Goal: Check status: Check status

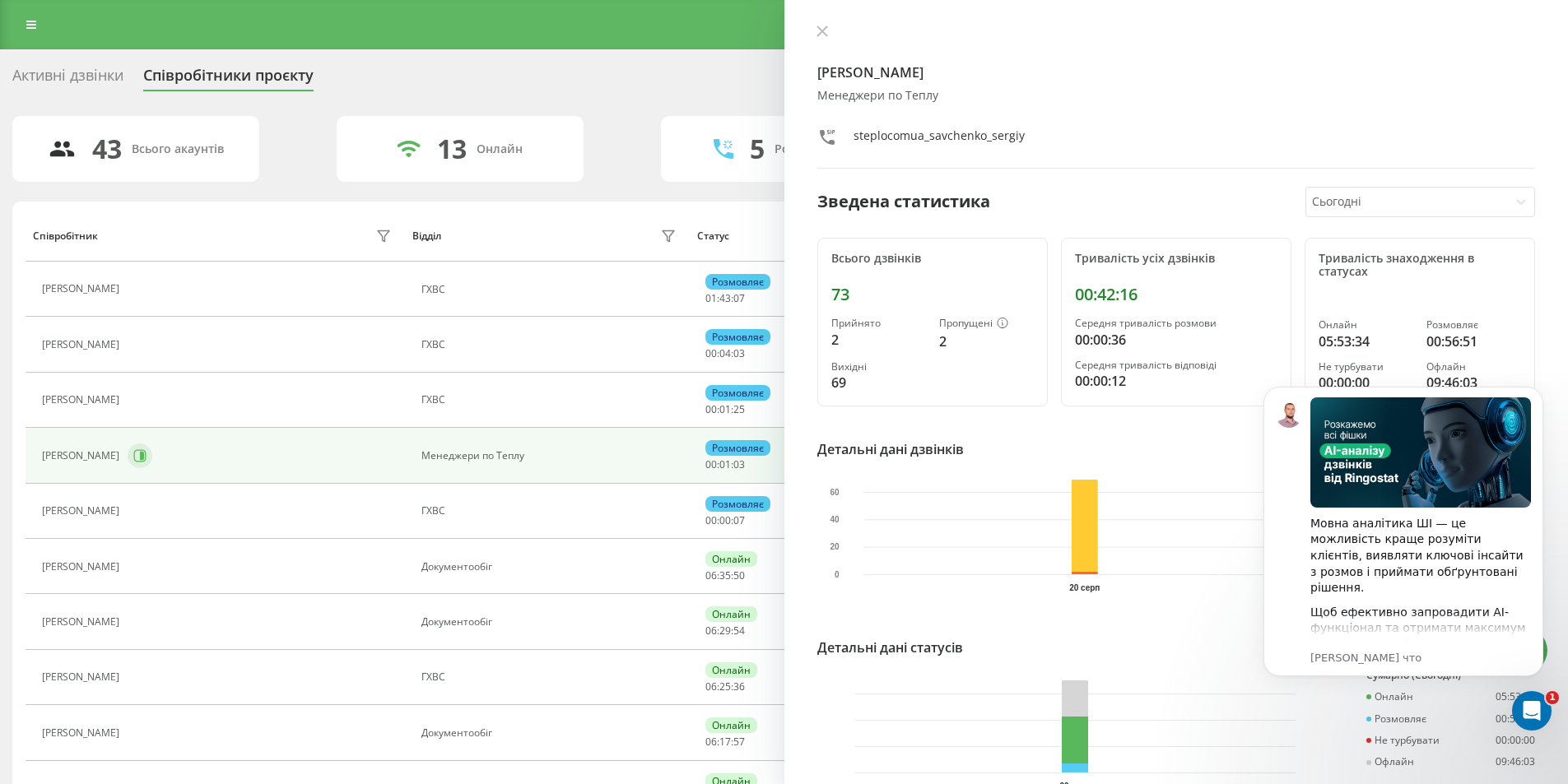
click at [146, 459] on icon at bounding box center [141, 455] width 12 height 12
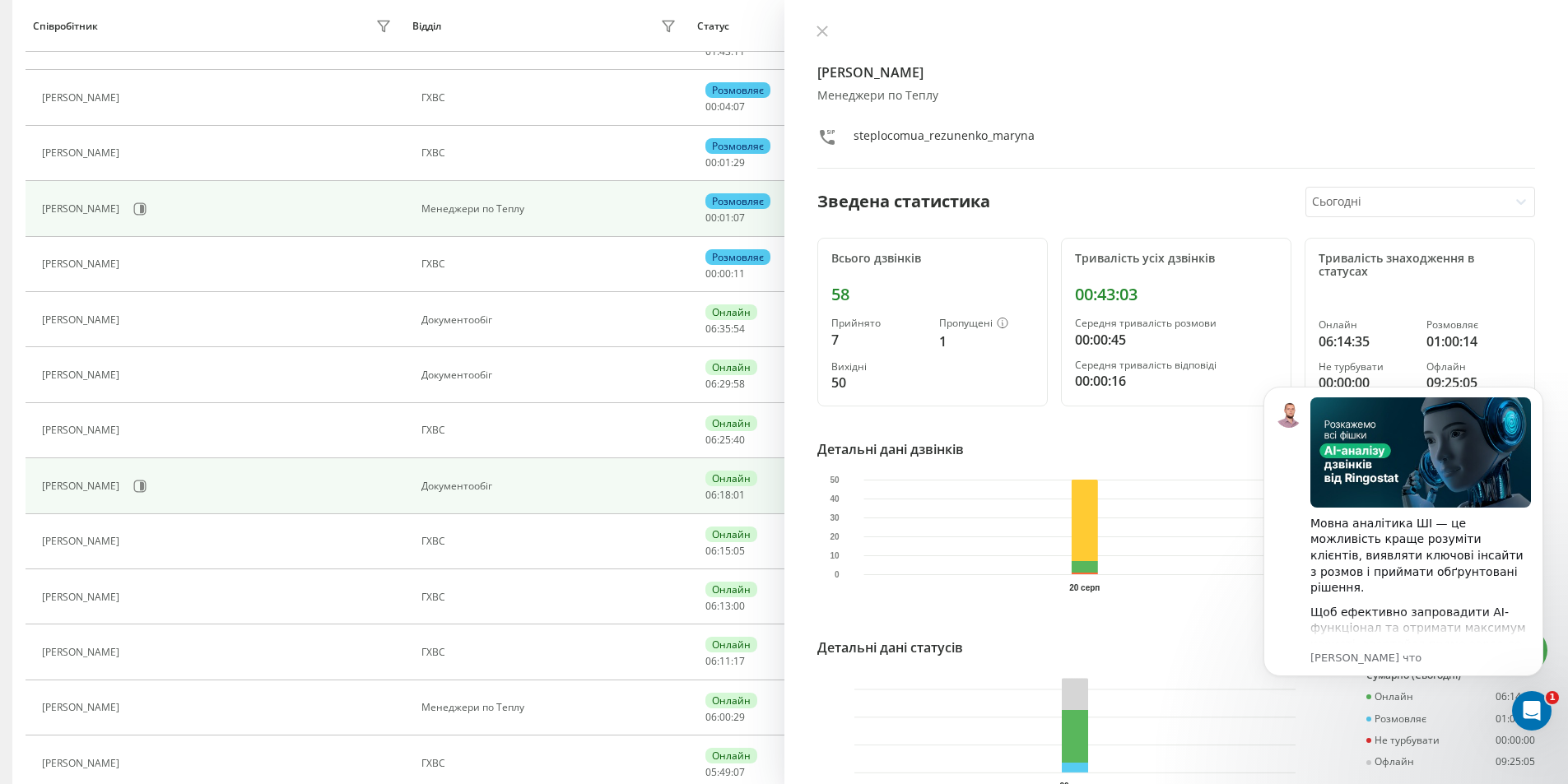
scroll to position [412, 0]
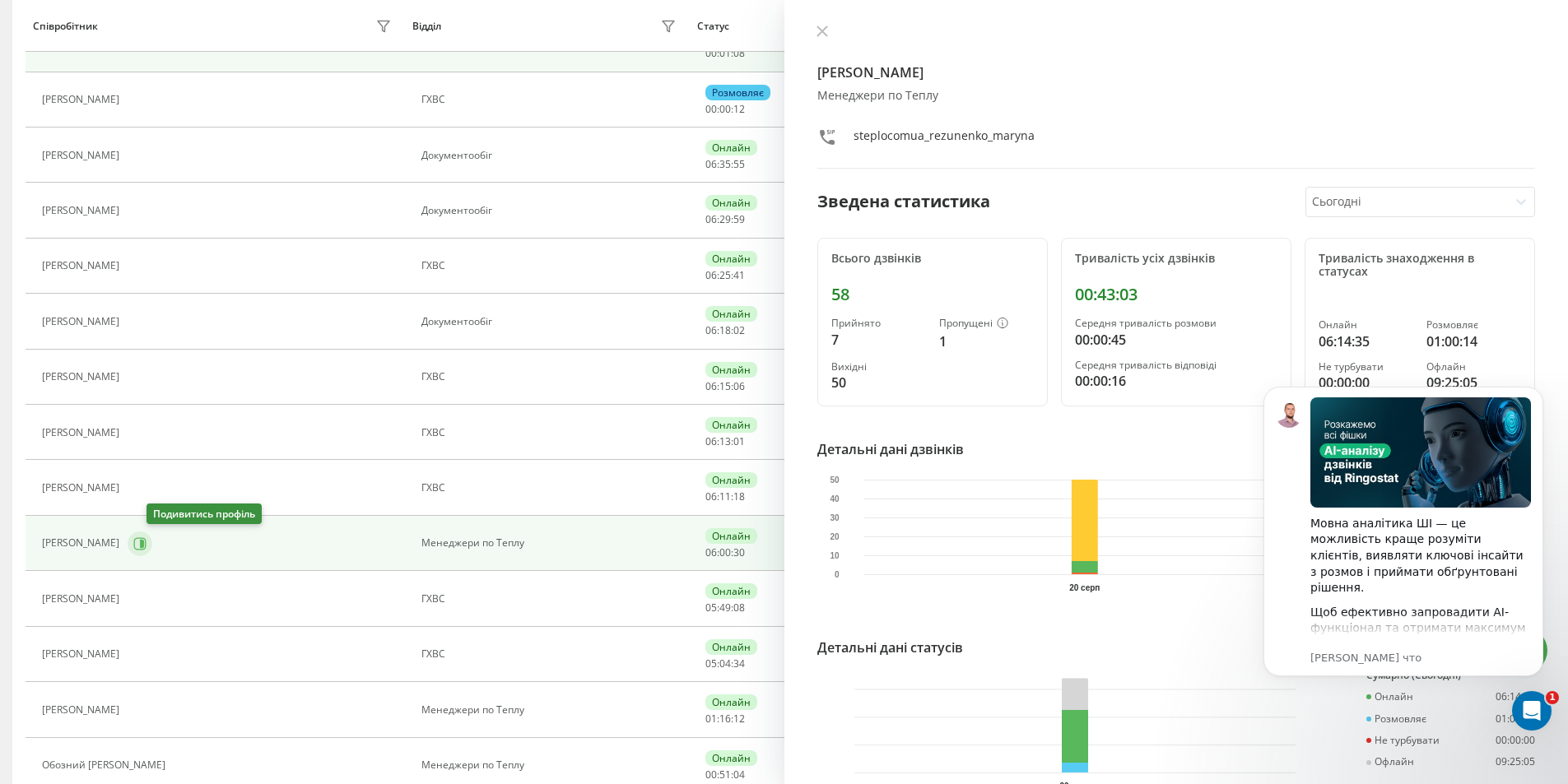
click at [144, 546] on icon at bounding box center [142, 543] width 4 height 8
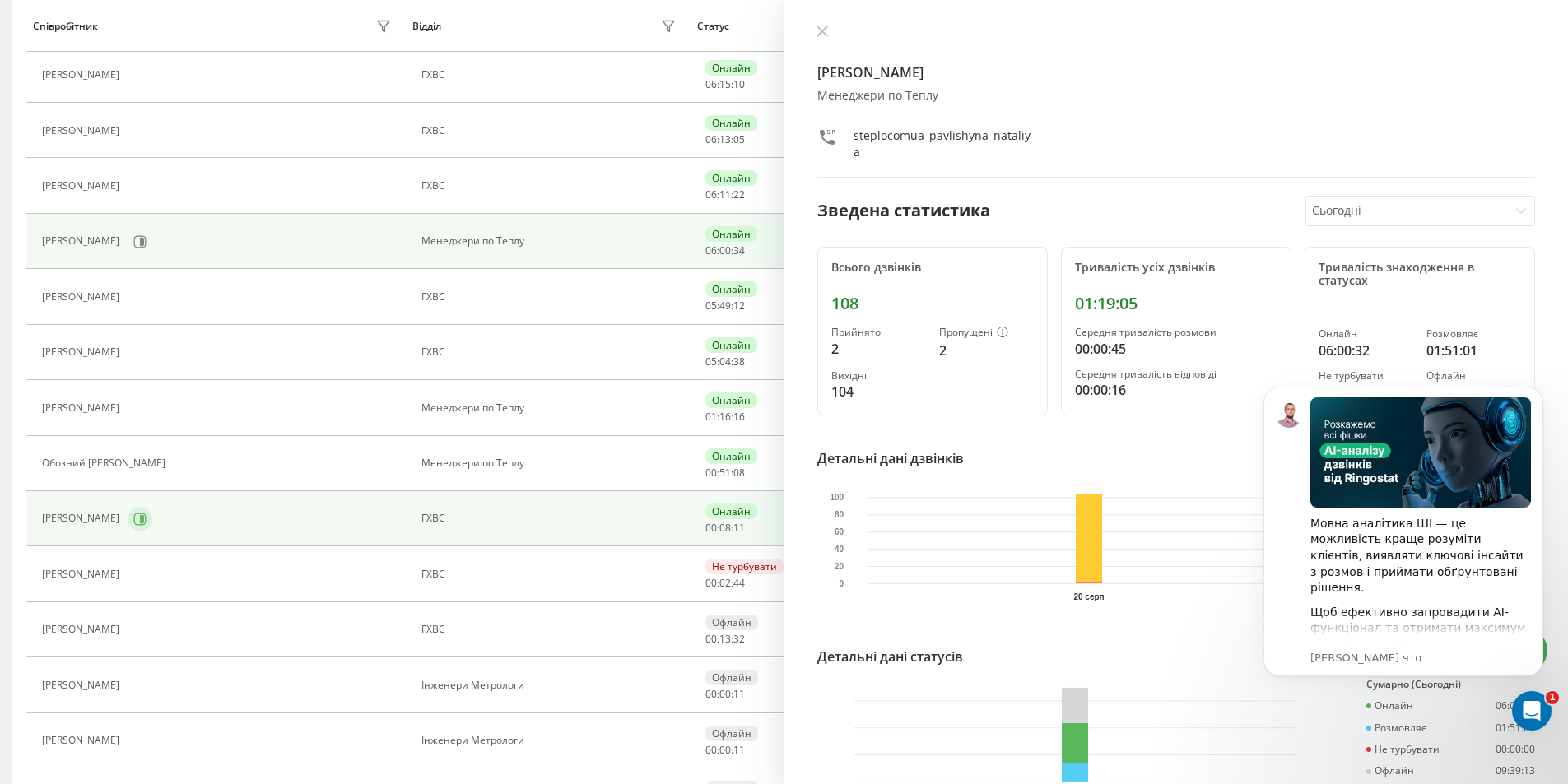
scroll to position [740, 0]
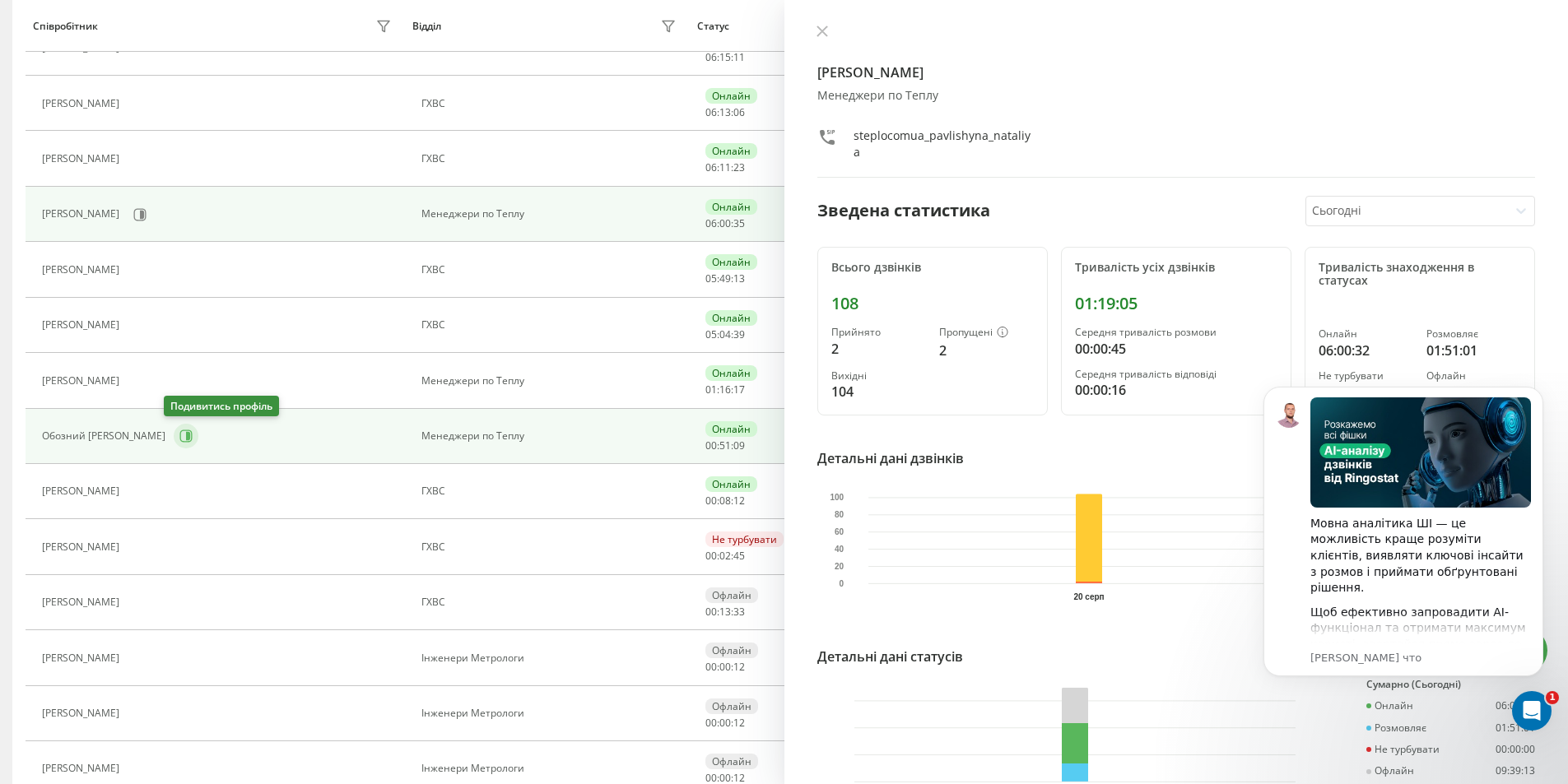
click at [180, 439] on icon at bounding box center [186, 437] width 12 height 12
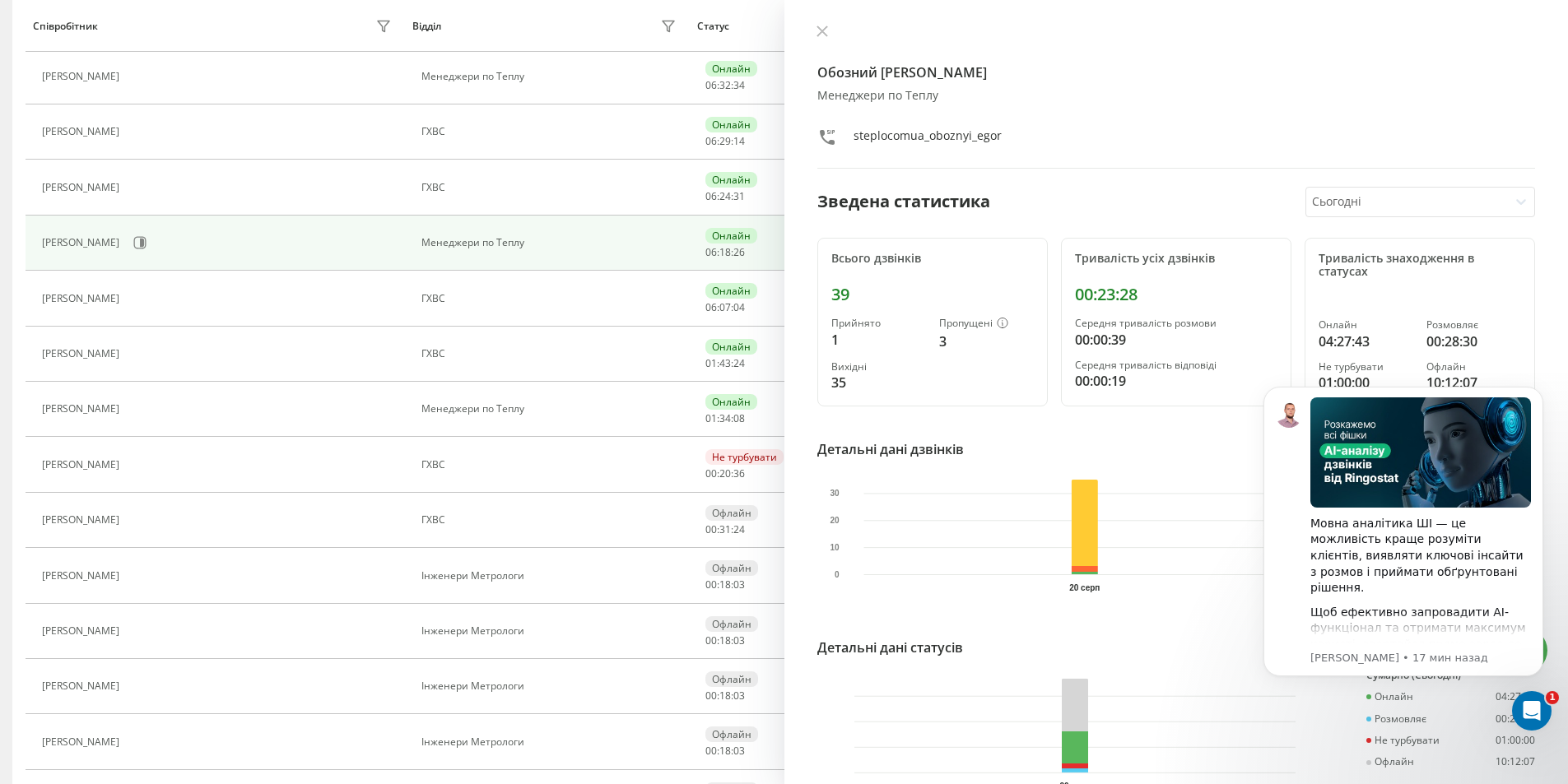
scroll to position [905, 0]
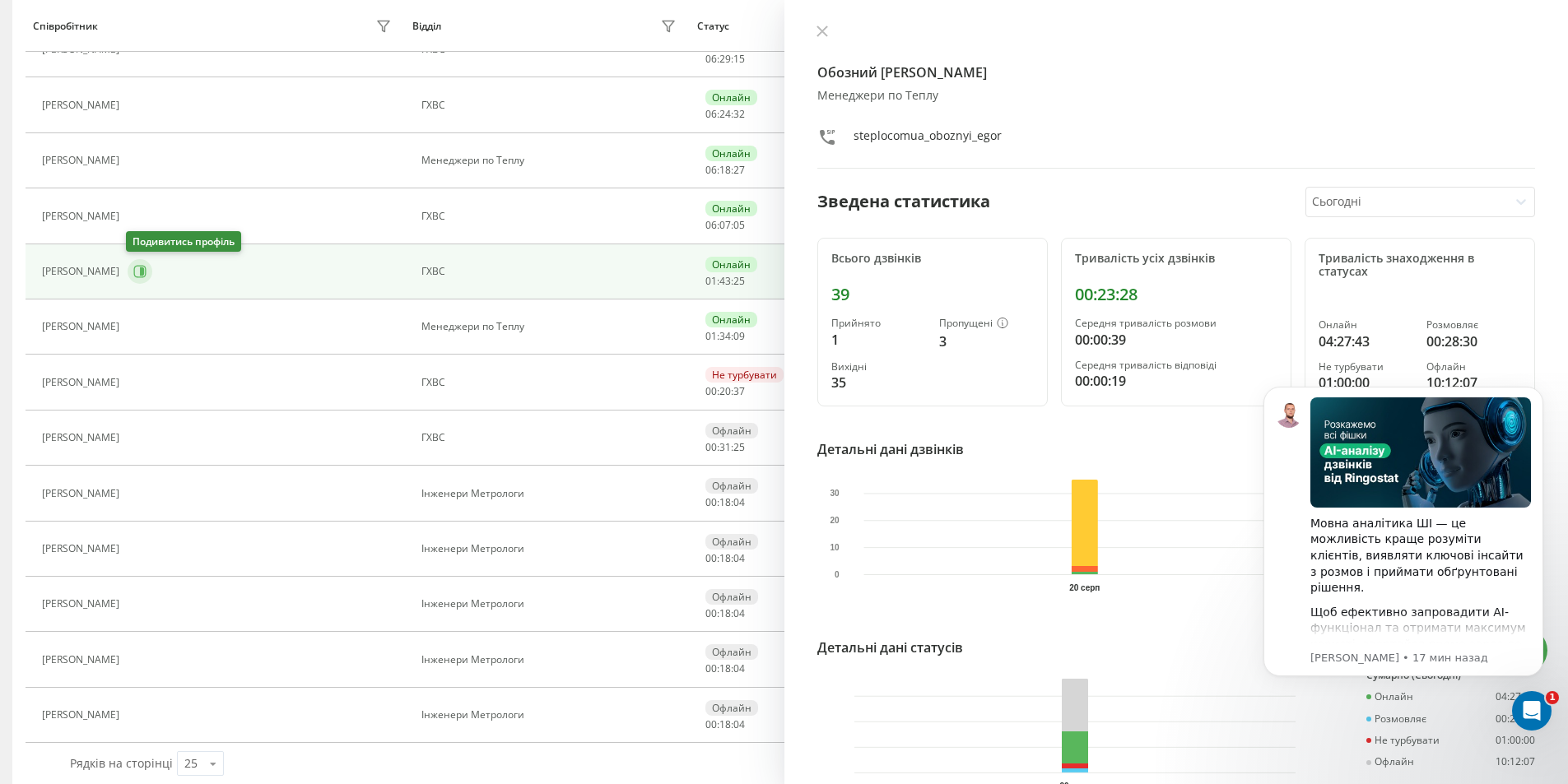
click at [139, 276] on icon at bounding box center [140, 271] width 13 height 13
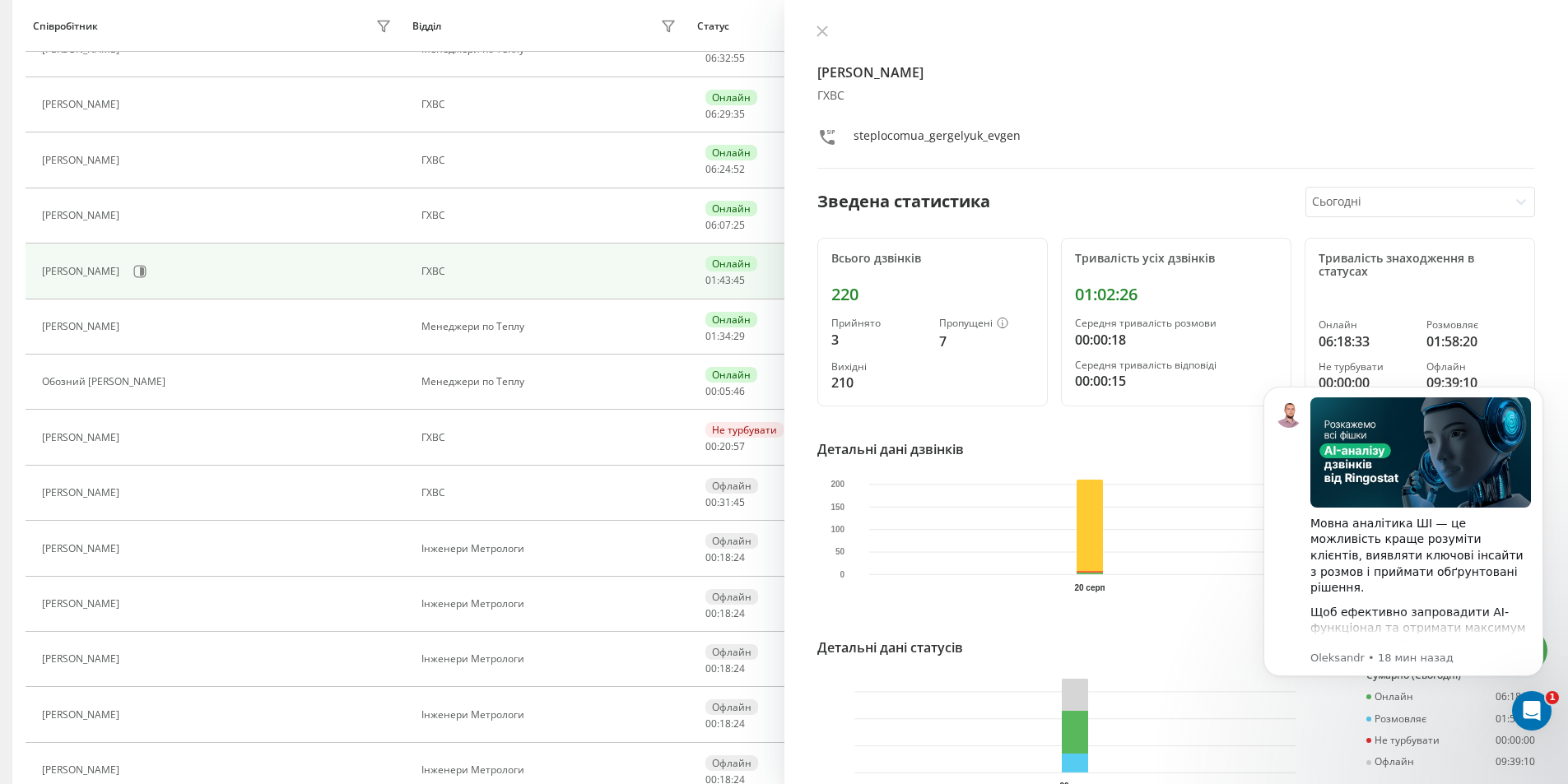
scroll to position [406, 0]
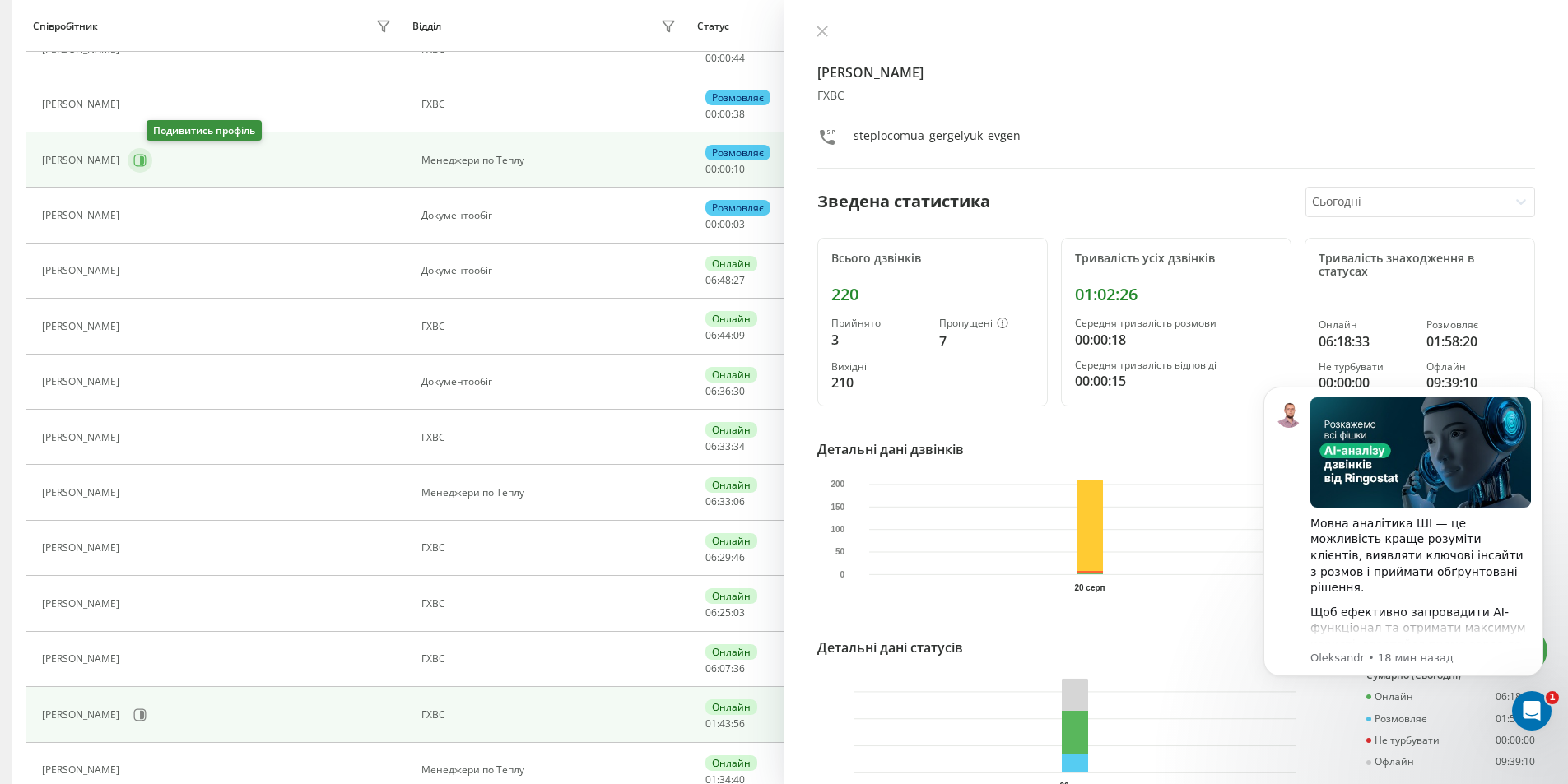
click at [146, 160] on icon at bounding box center [140, 160] width 13 height 13
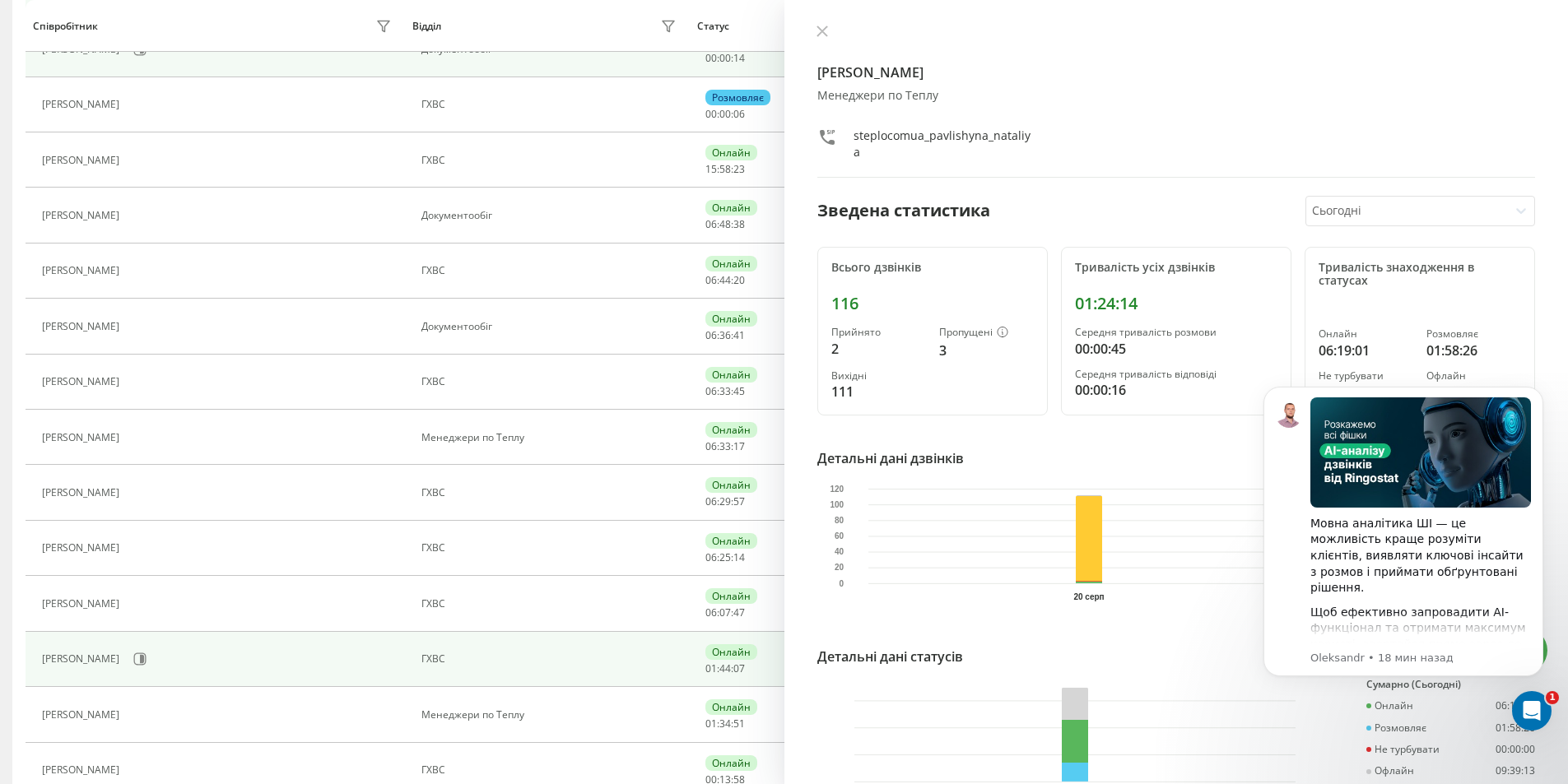
scroll to position [351, 0]
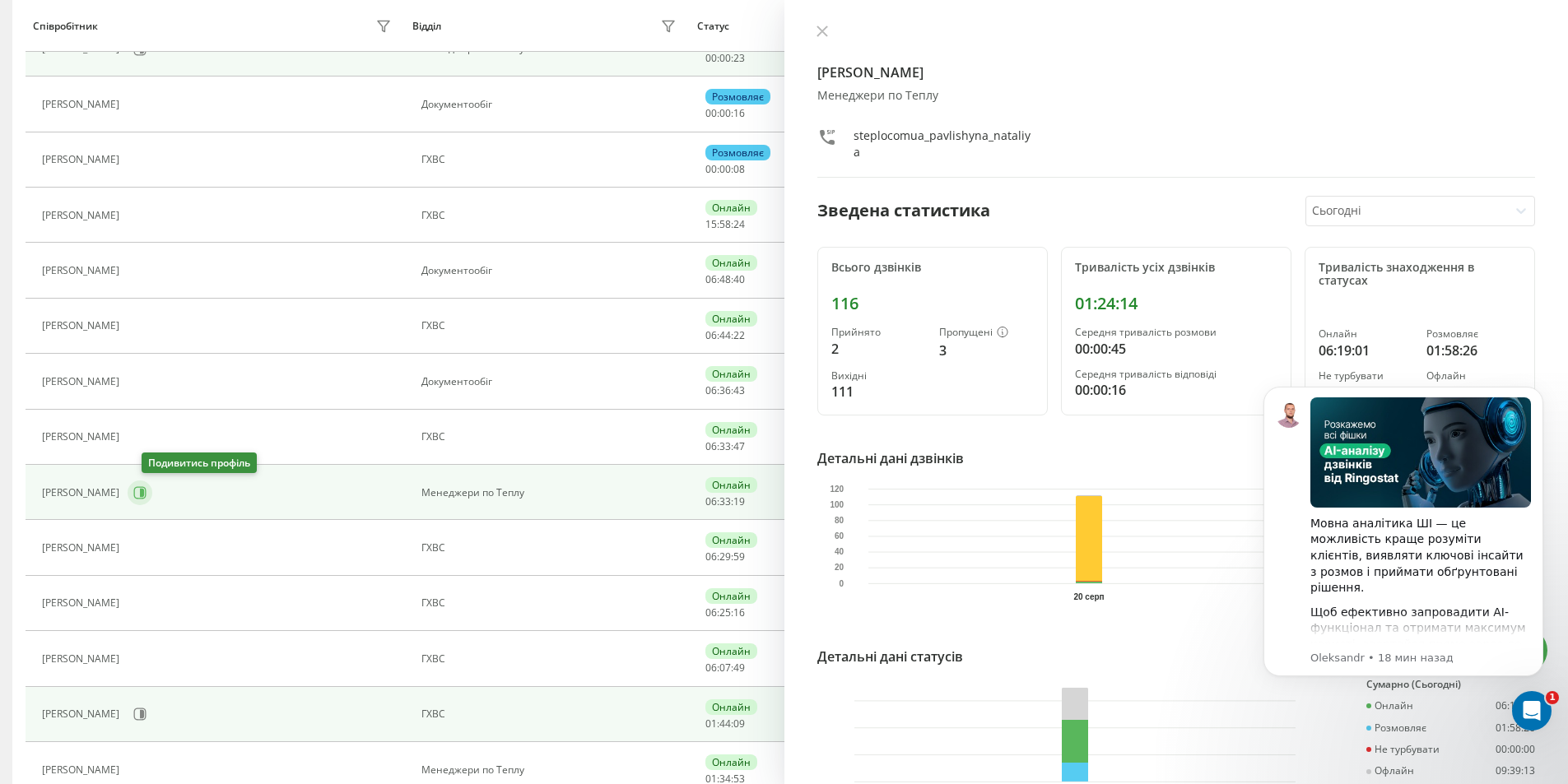
click at [146, 498] on icon at bounding box center [141, 493] width 12 height 12
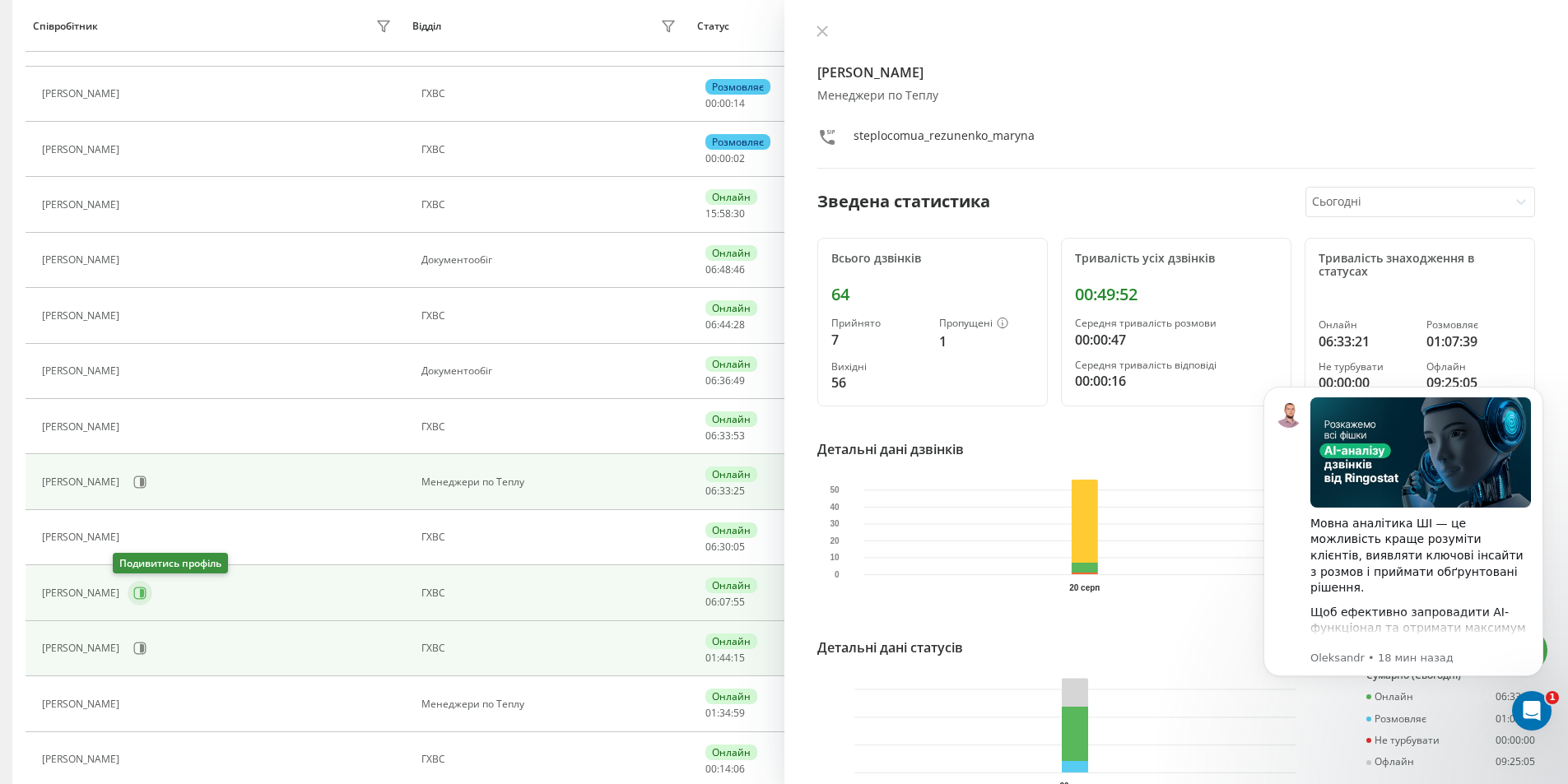
scroll to position [457, 0]
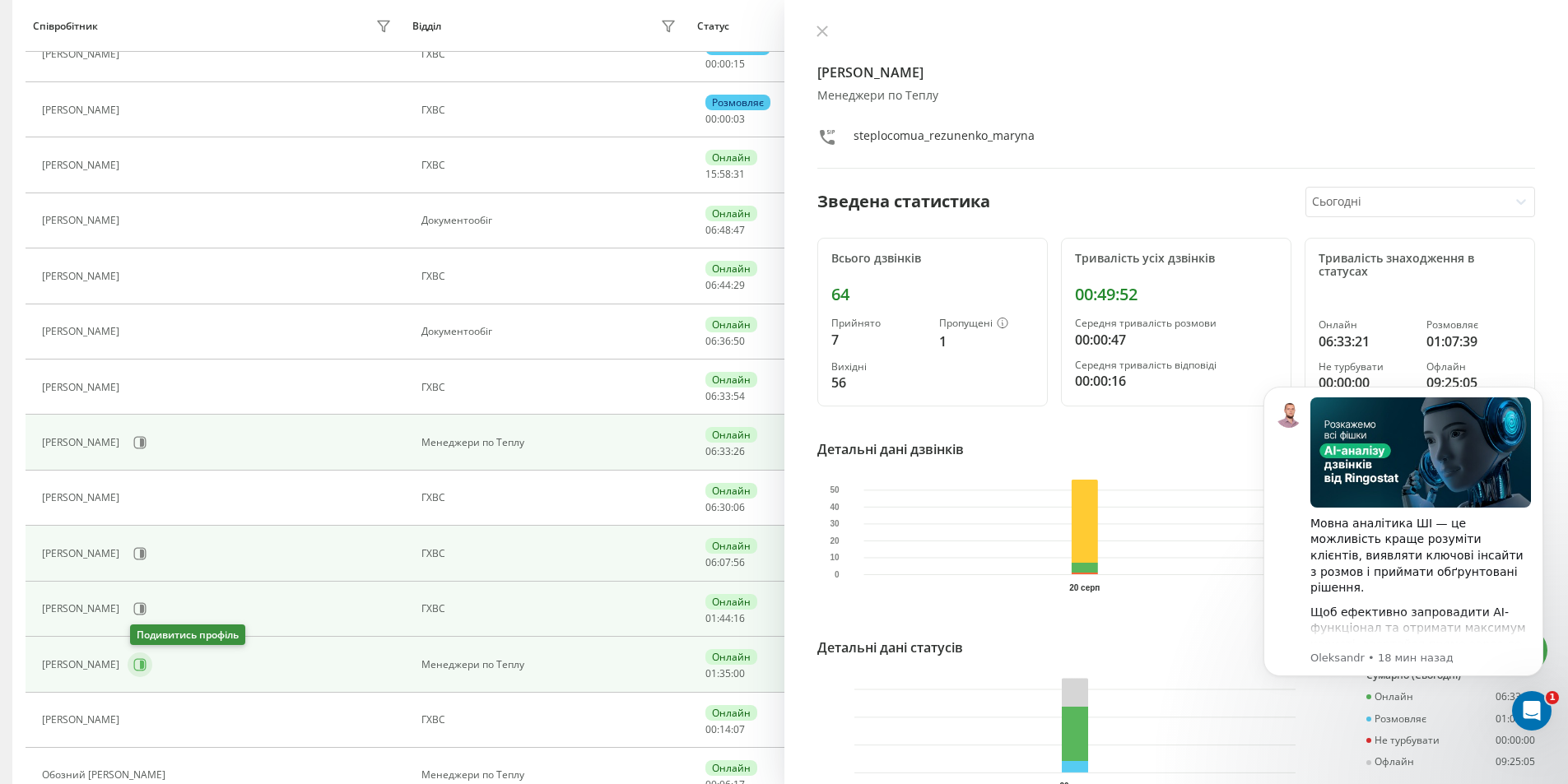
click at [150, 668] on button at bounding box center [140, 666] width 25 height 25
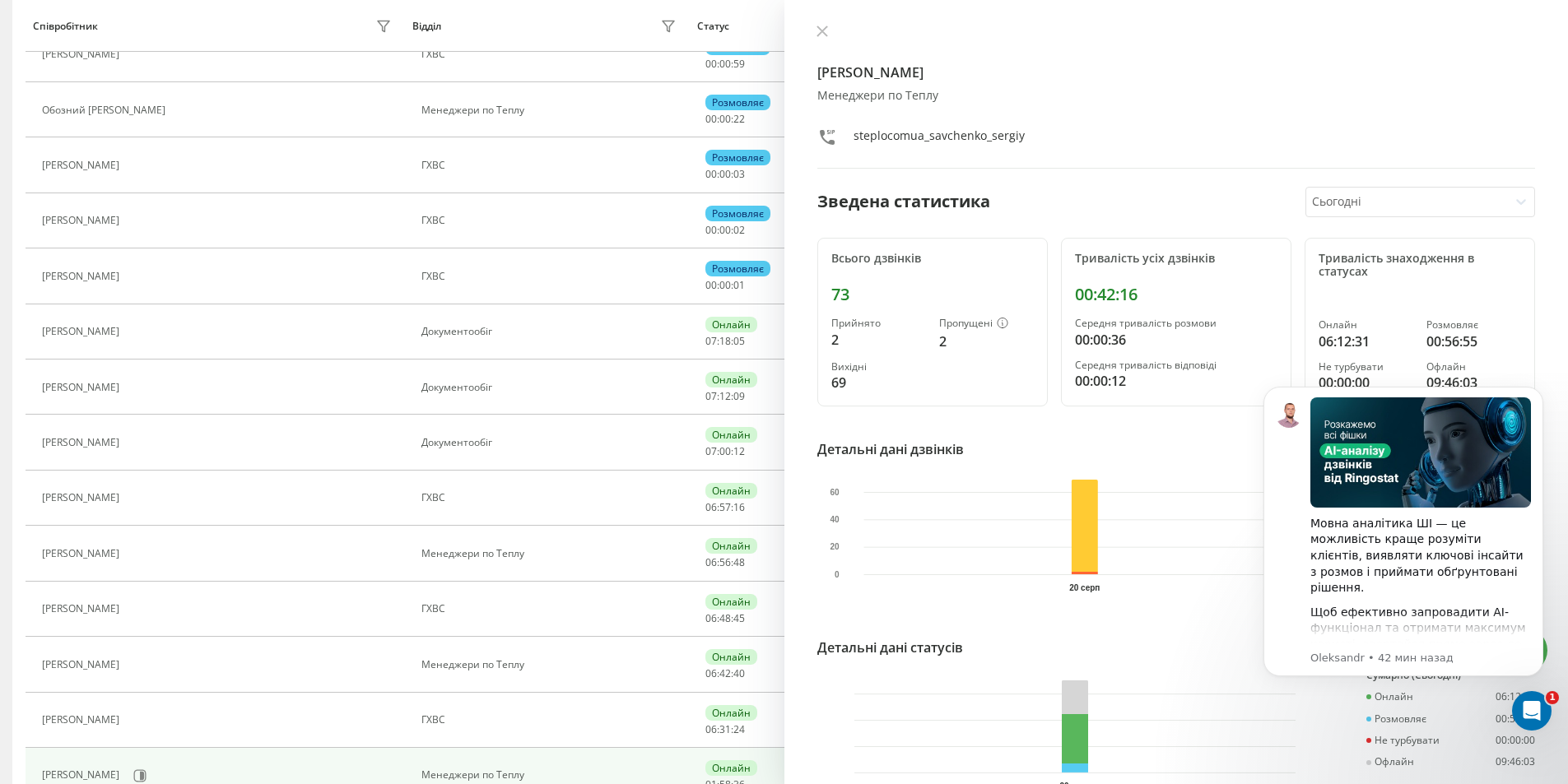
scroll to position [290, 0]
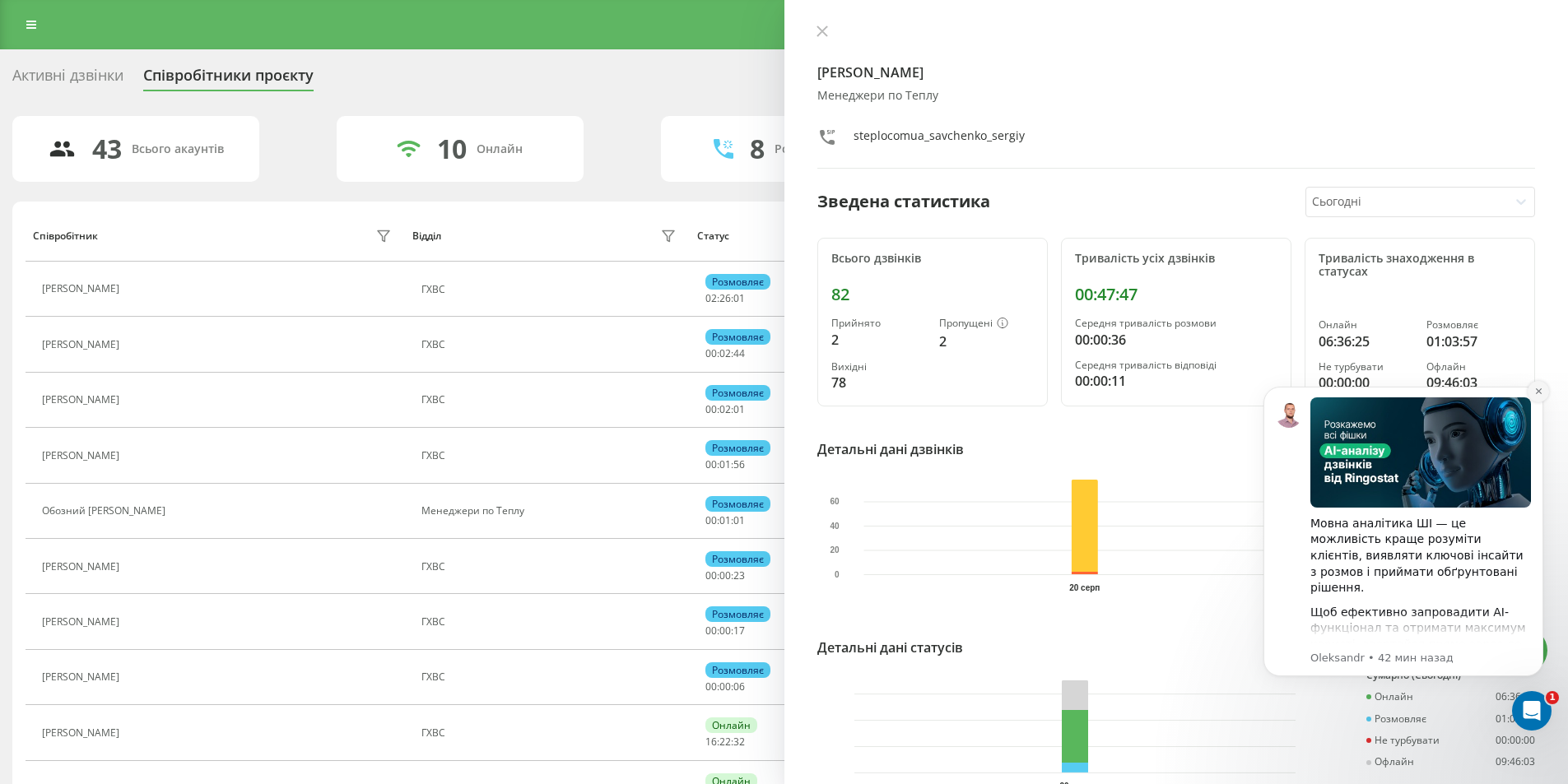
click at [1540, 395] on icon "Dismiss notification" at bounding box center [1538, 391] width 5 height 5
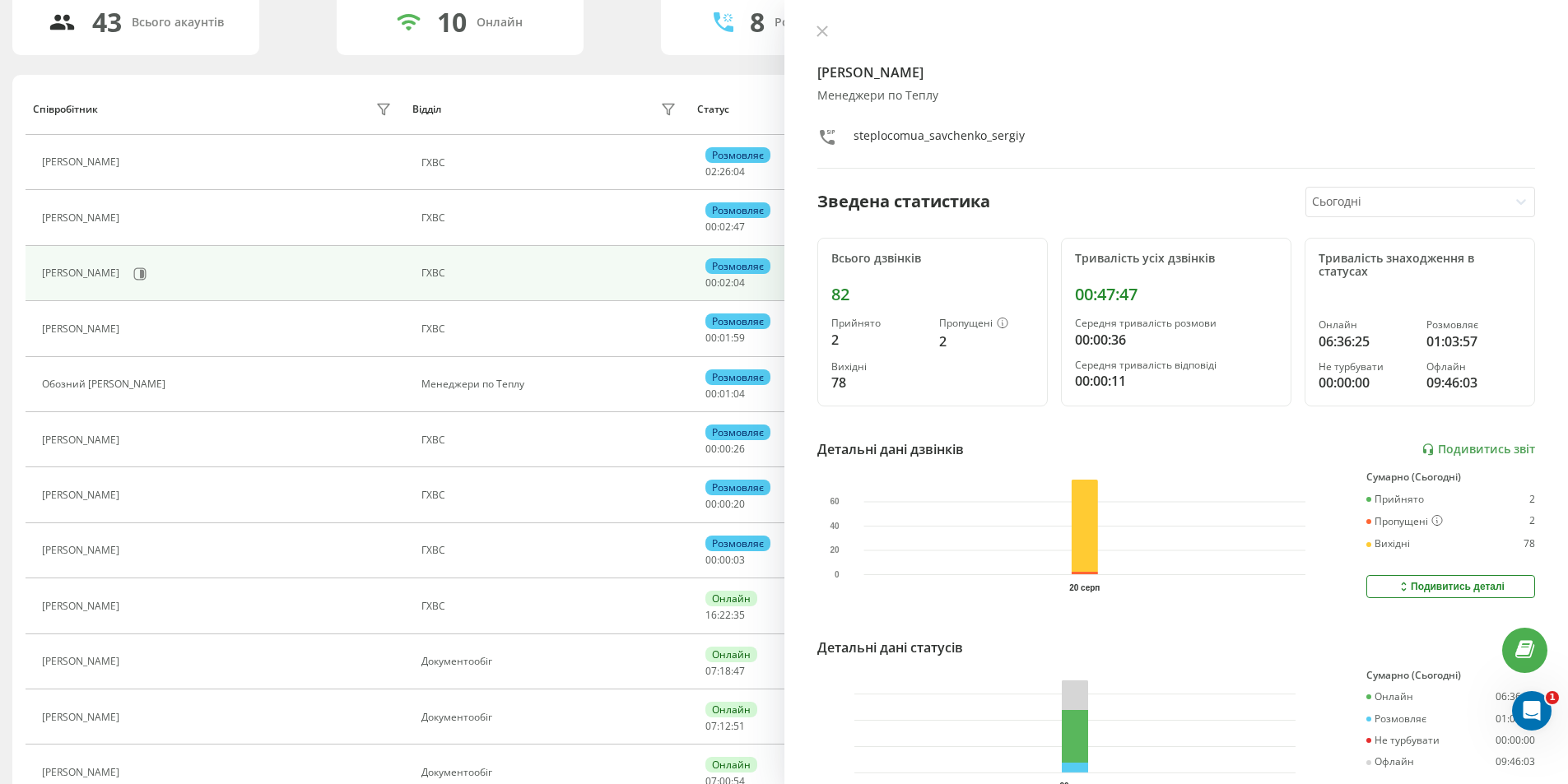
scroll to position [165, 0]
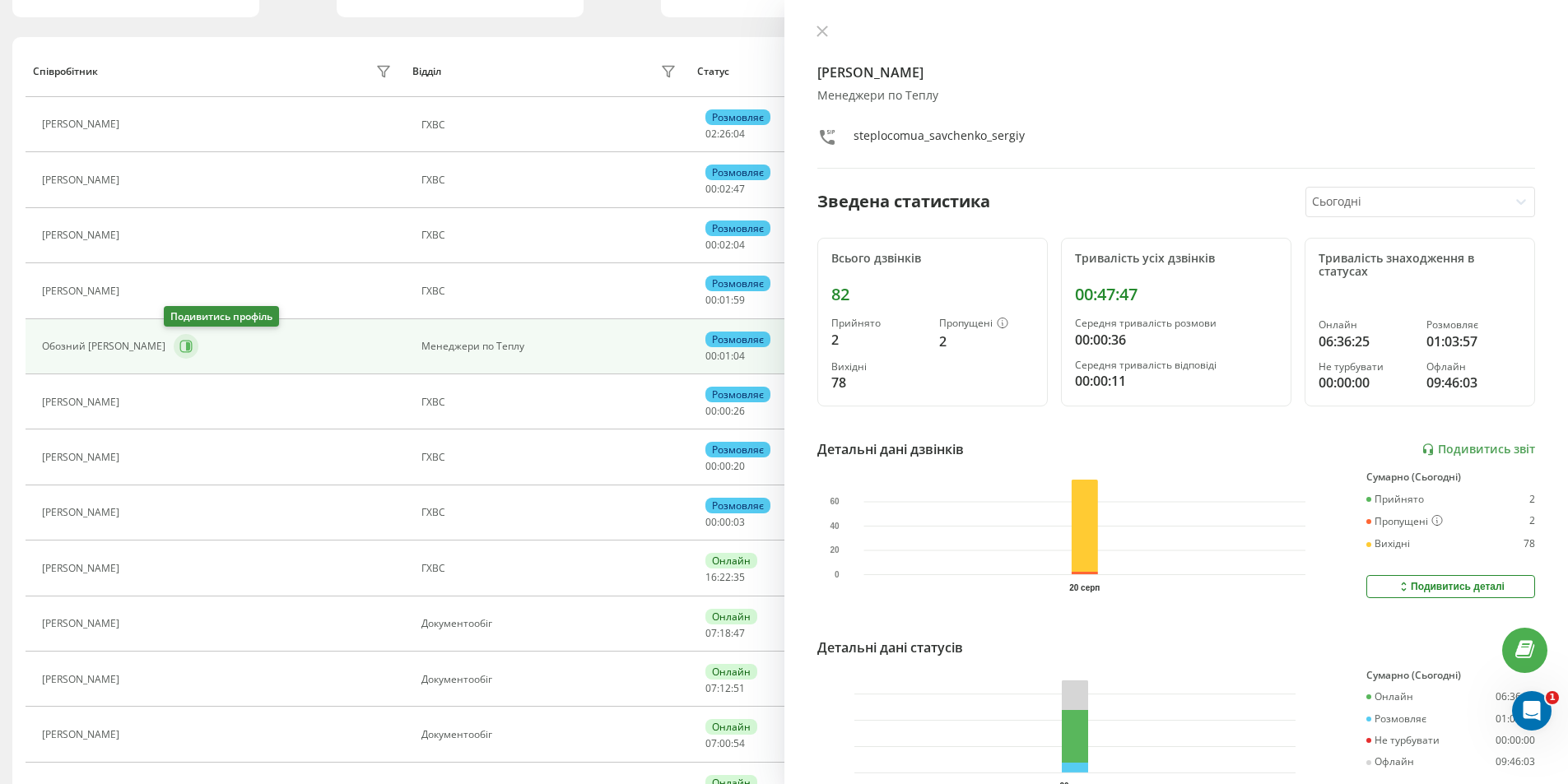
click at [179, 349] on icon at bounding box center [185, 347] width 13 height 13
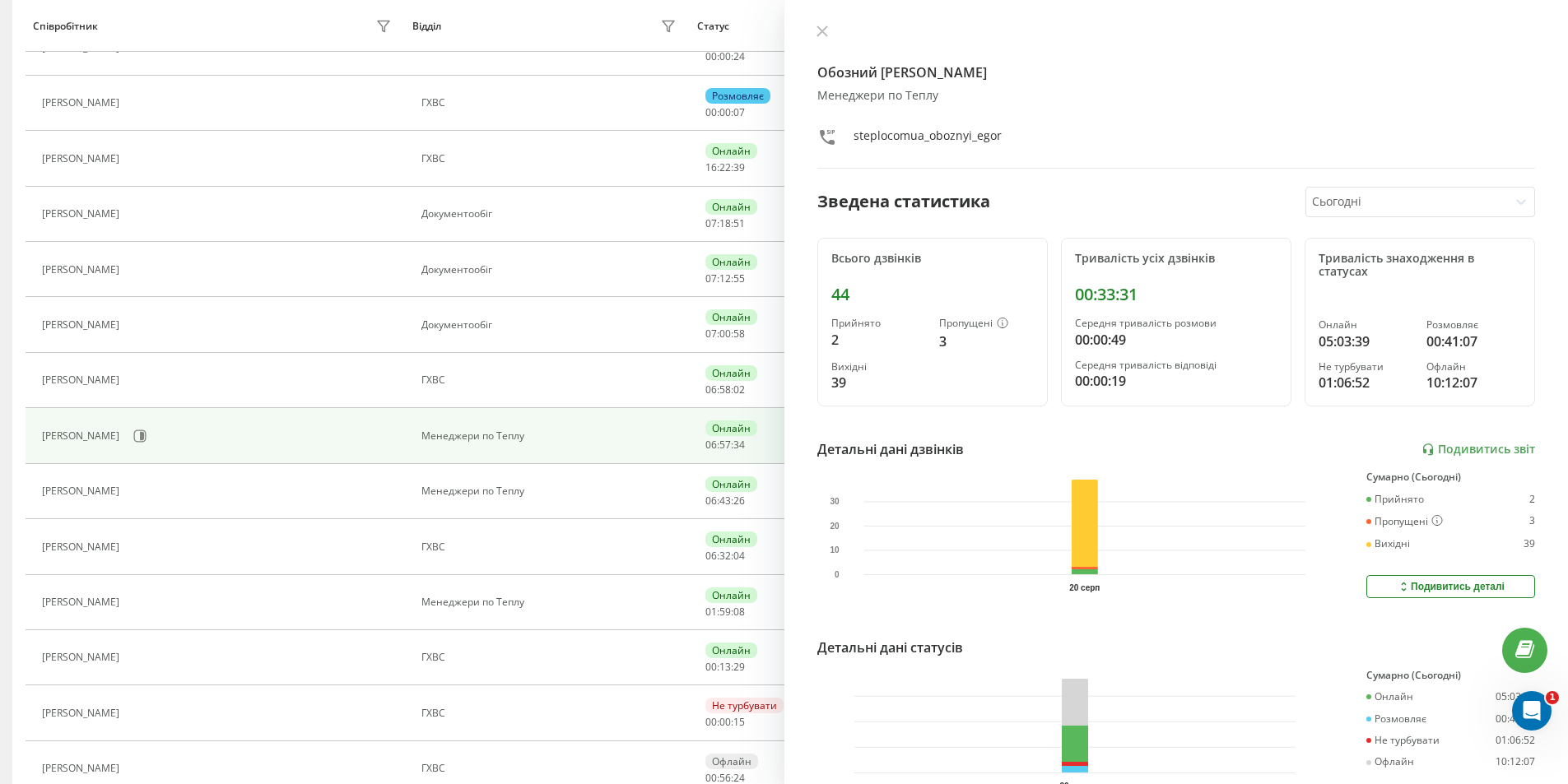
scroll to position [576, 0]
click at [144, 434] on icon at bounding box center [142, 434] width 4 height 8
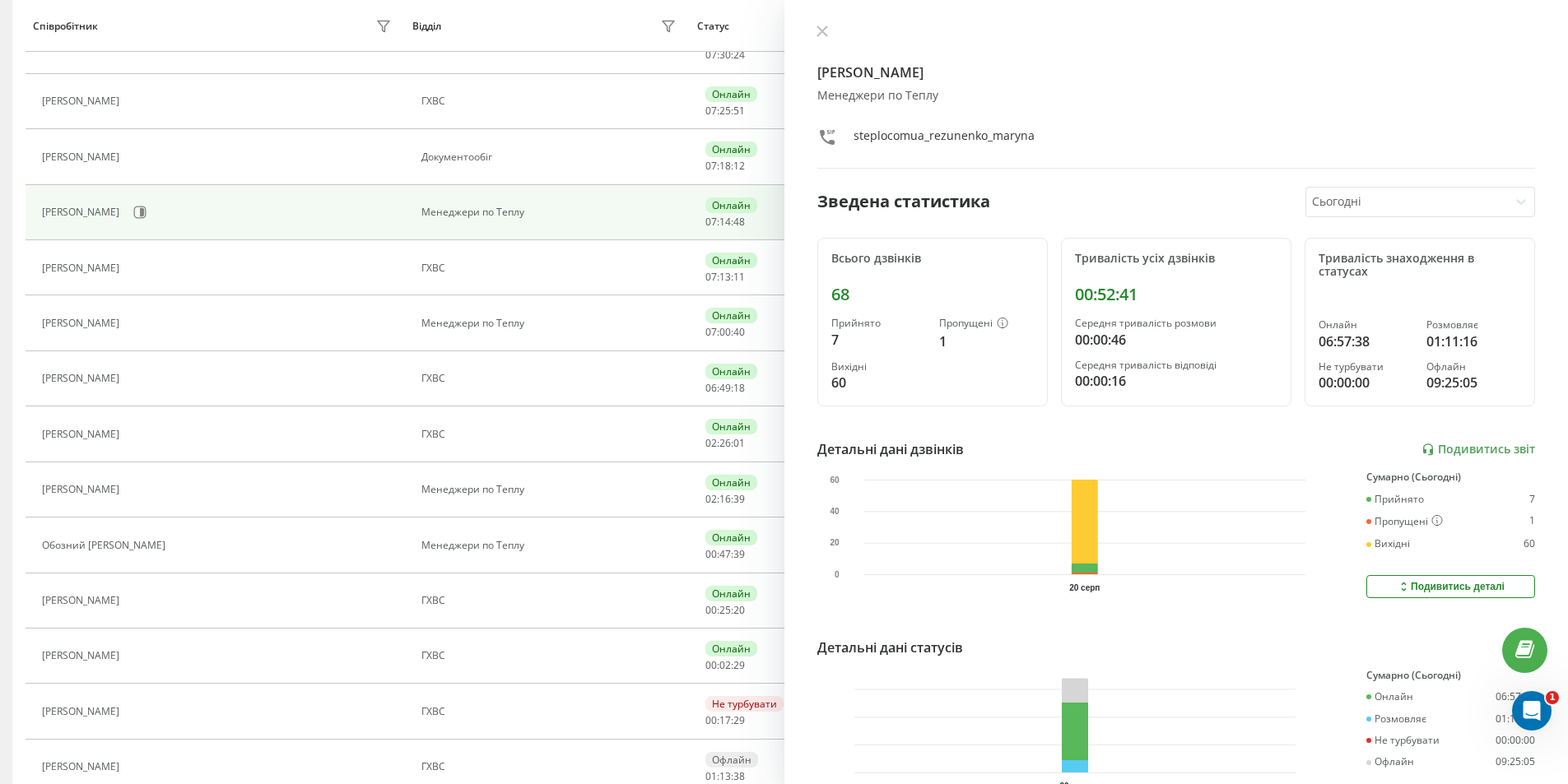
scroll to position [298, 0]
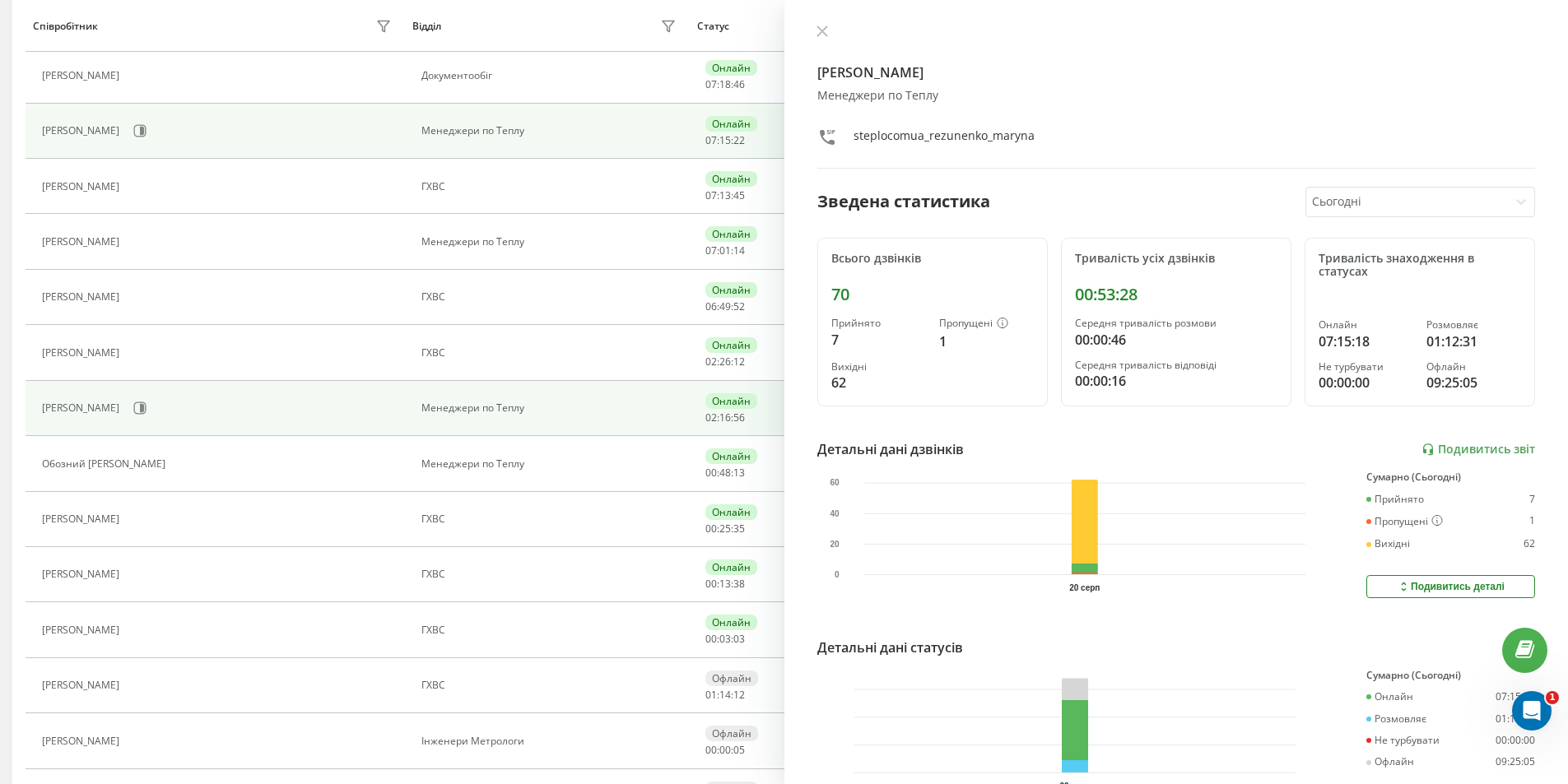
scroll to position [602, 0]
click at [142, 413] on icon at bounding box center [140, 408] width 13 height 13
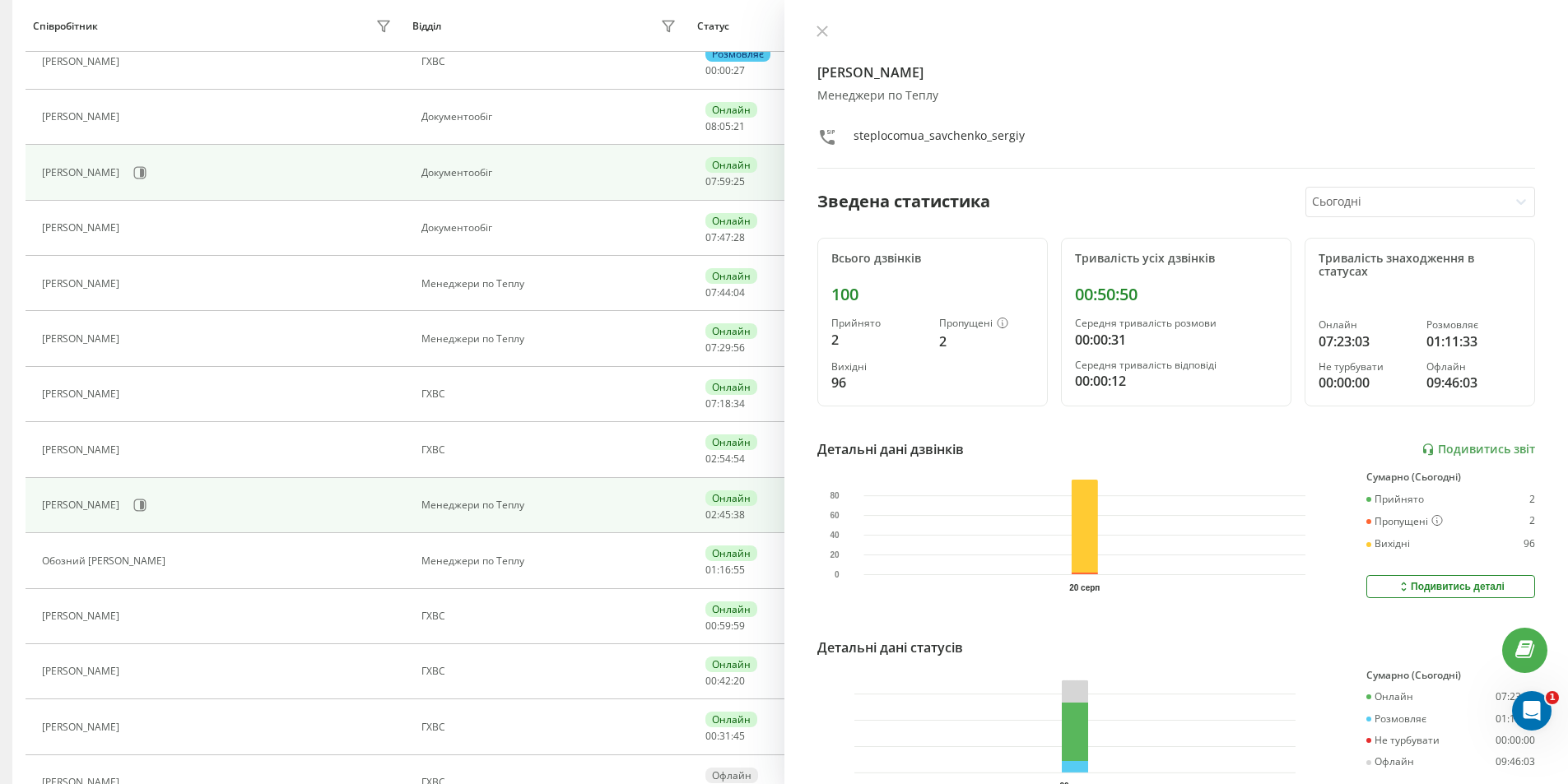
scroll to position [576, 0]
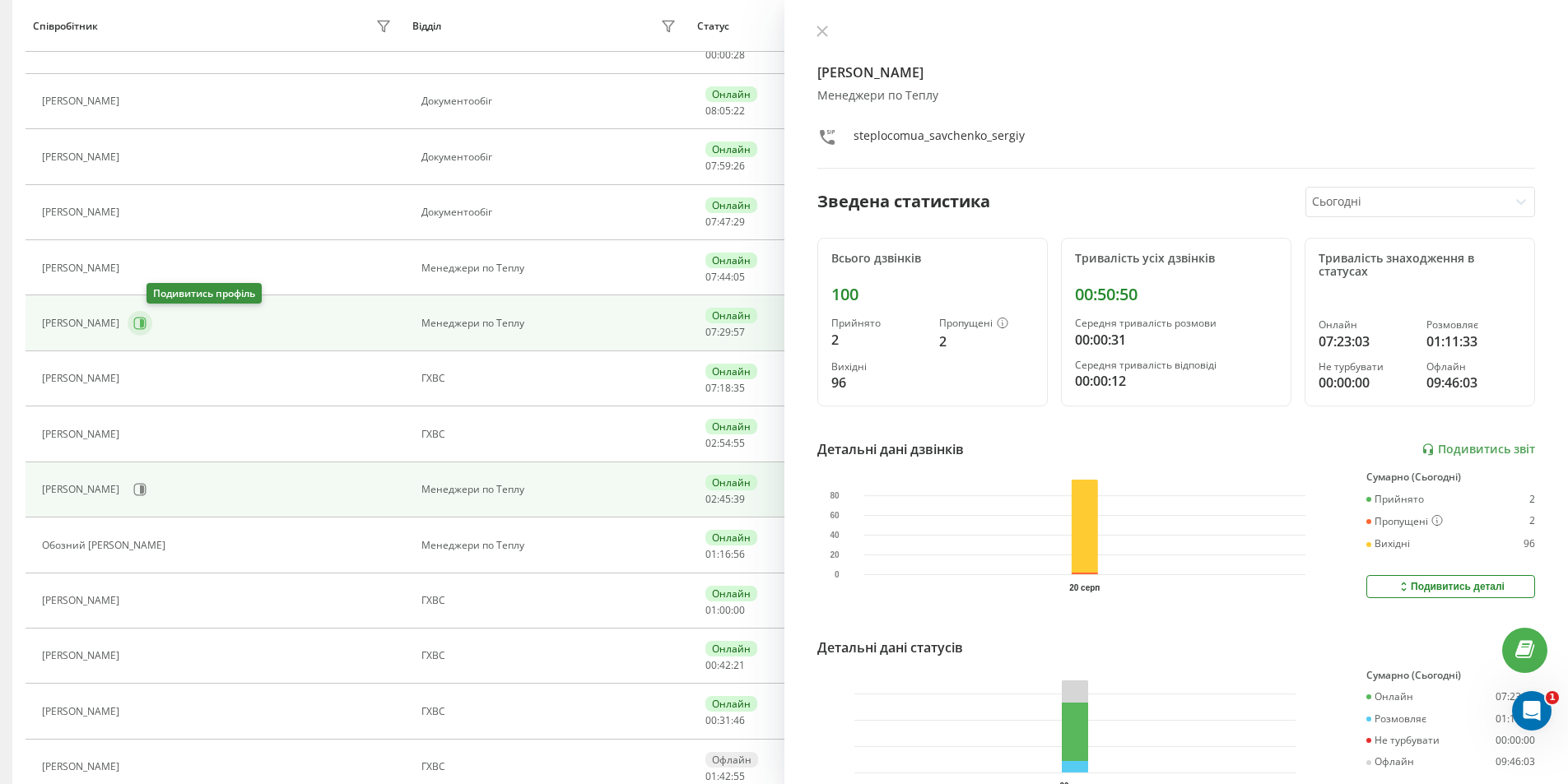
click at [146, 330] on icon at bounding box center [140, 323] width 13 height 13
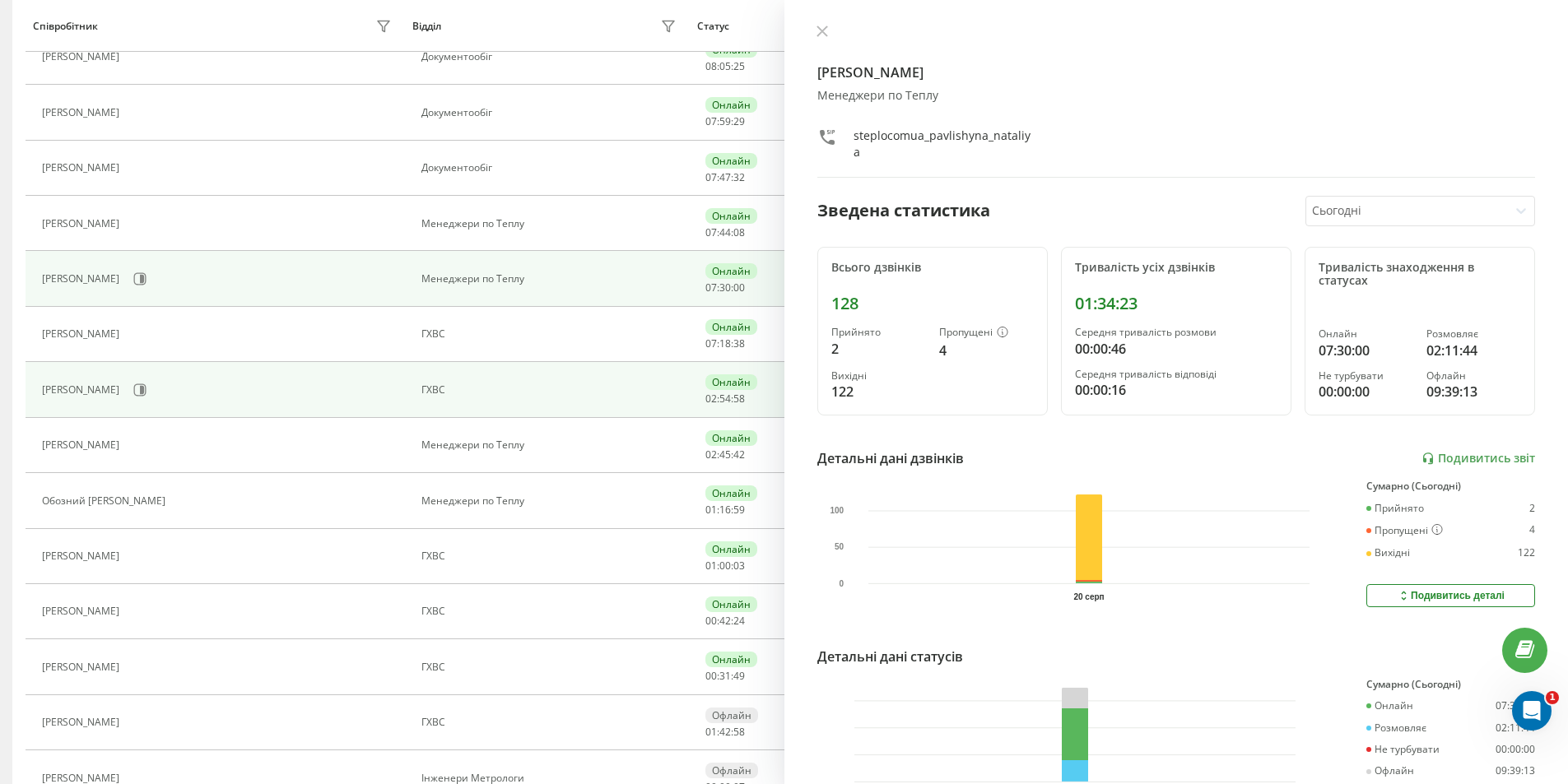
scroll to position [658, 0]
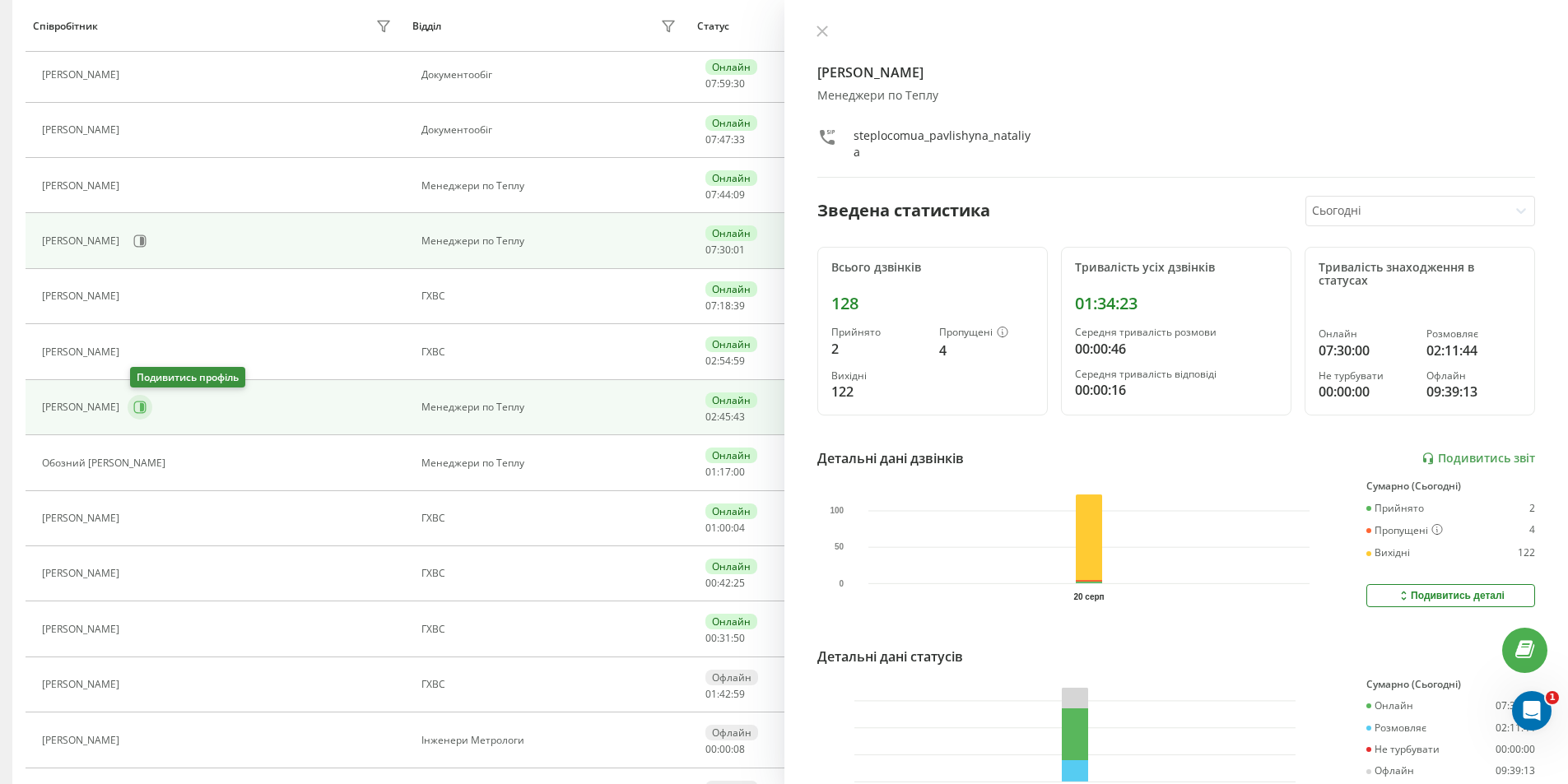
click at [146, 404] on icon at bounding box center [140, 407] width 13 height 13
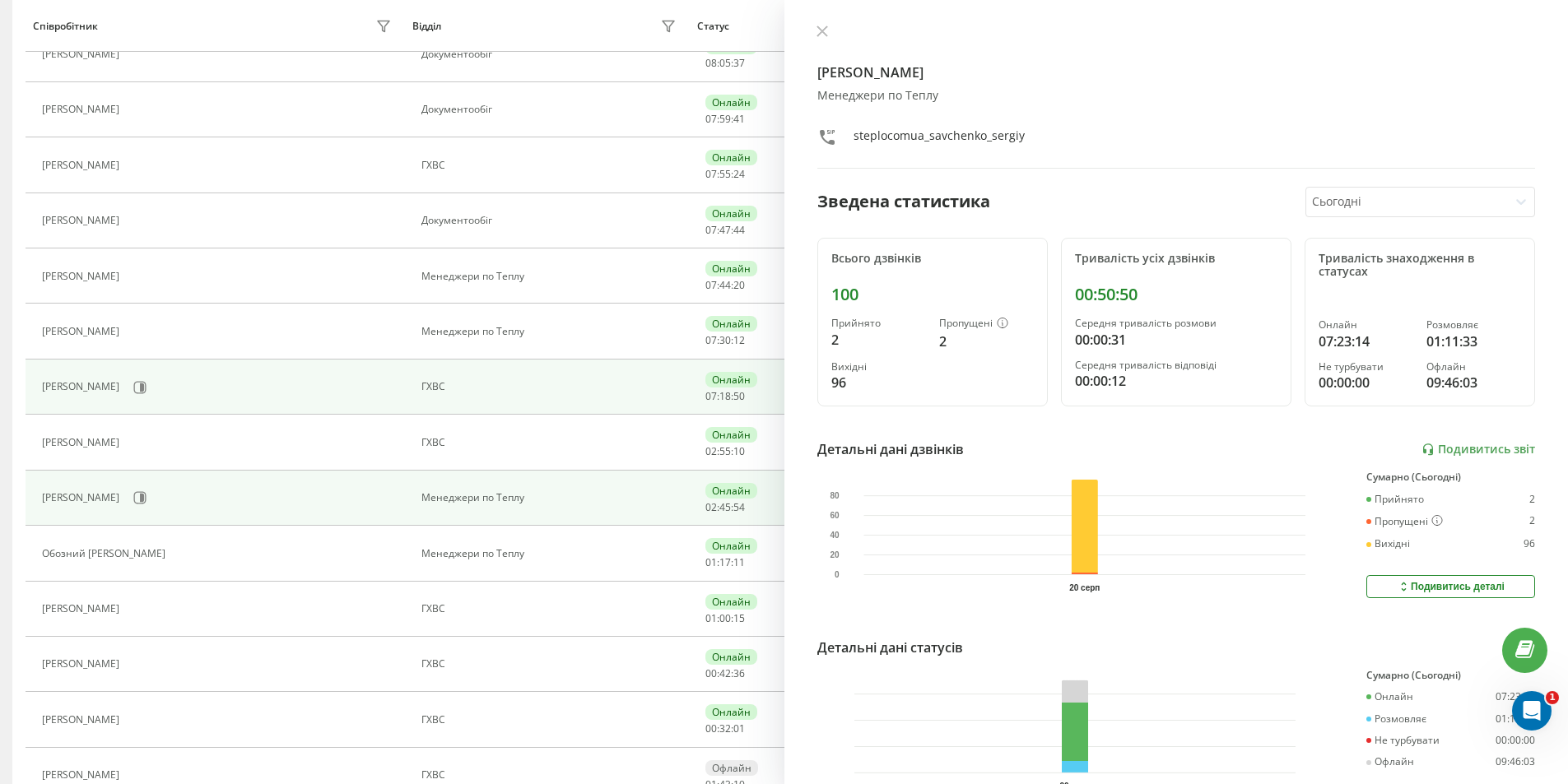
scroll to position [597, 0]
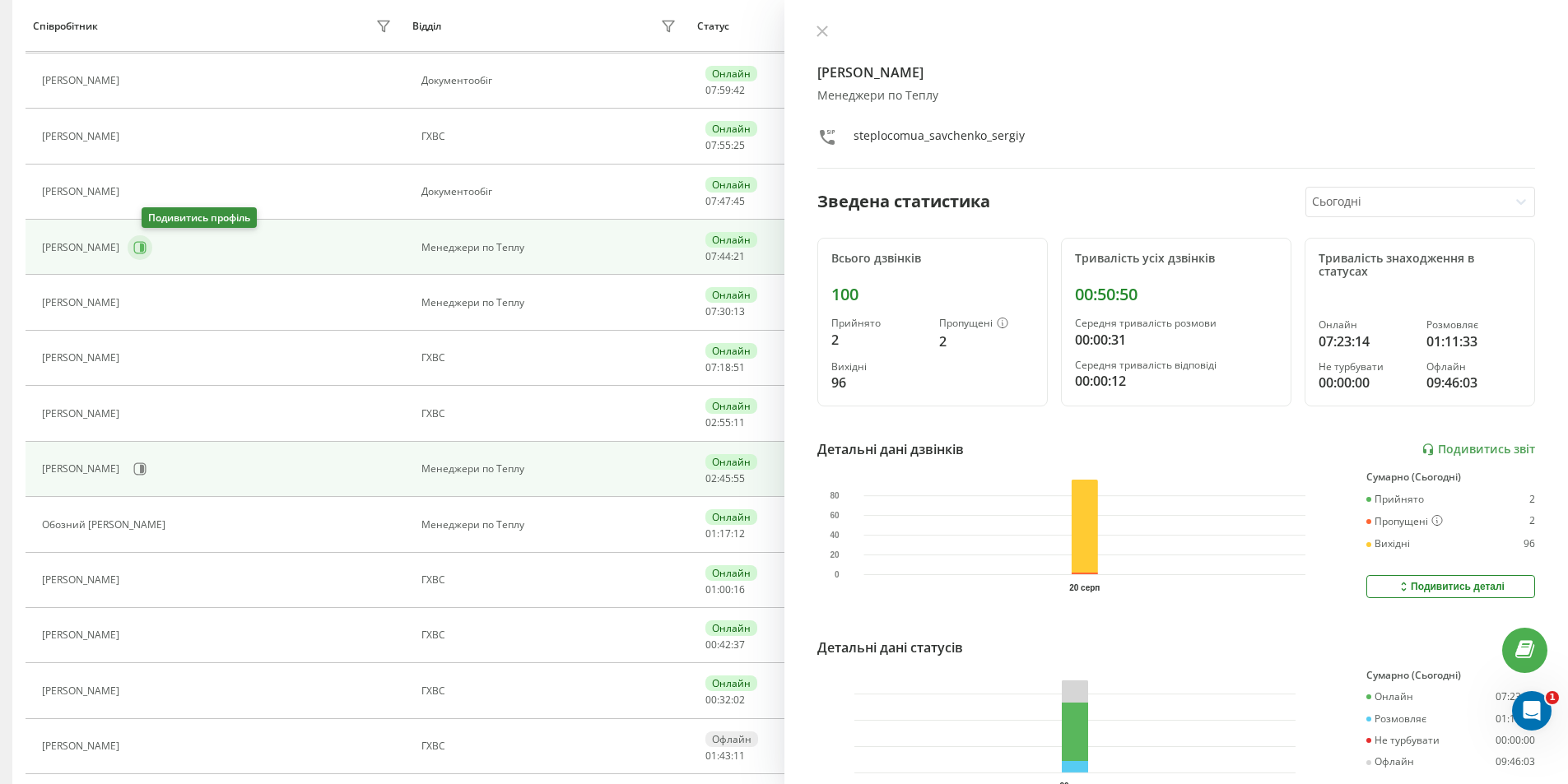
click at [152, 249] on button at bounding box center [140, 248] width 25 height 25
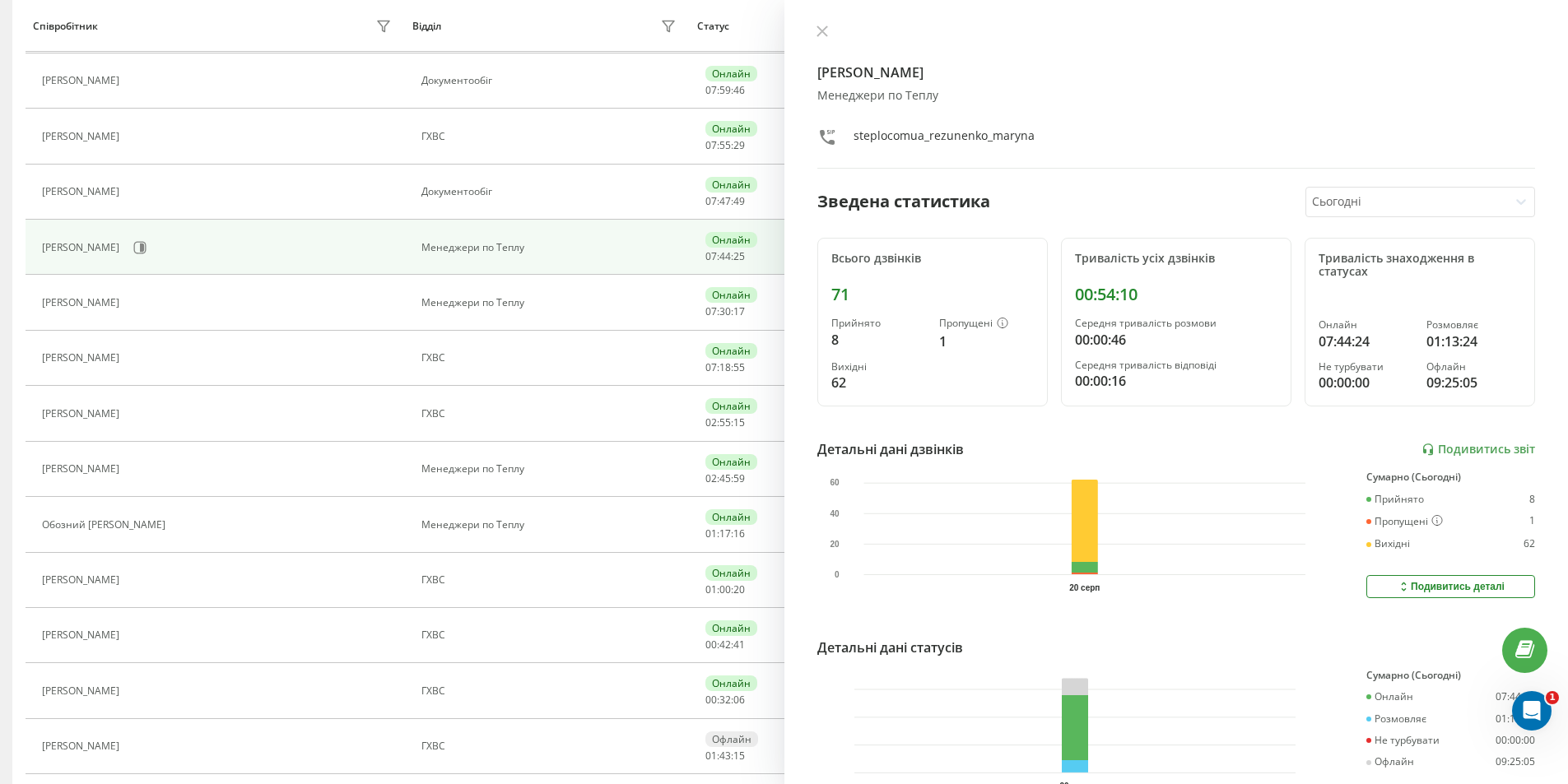
scroll to position [679, 0]
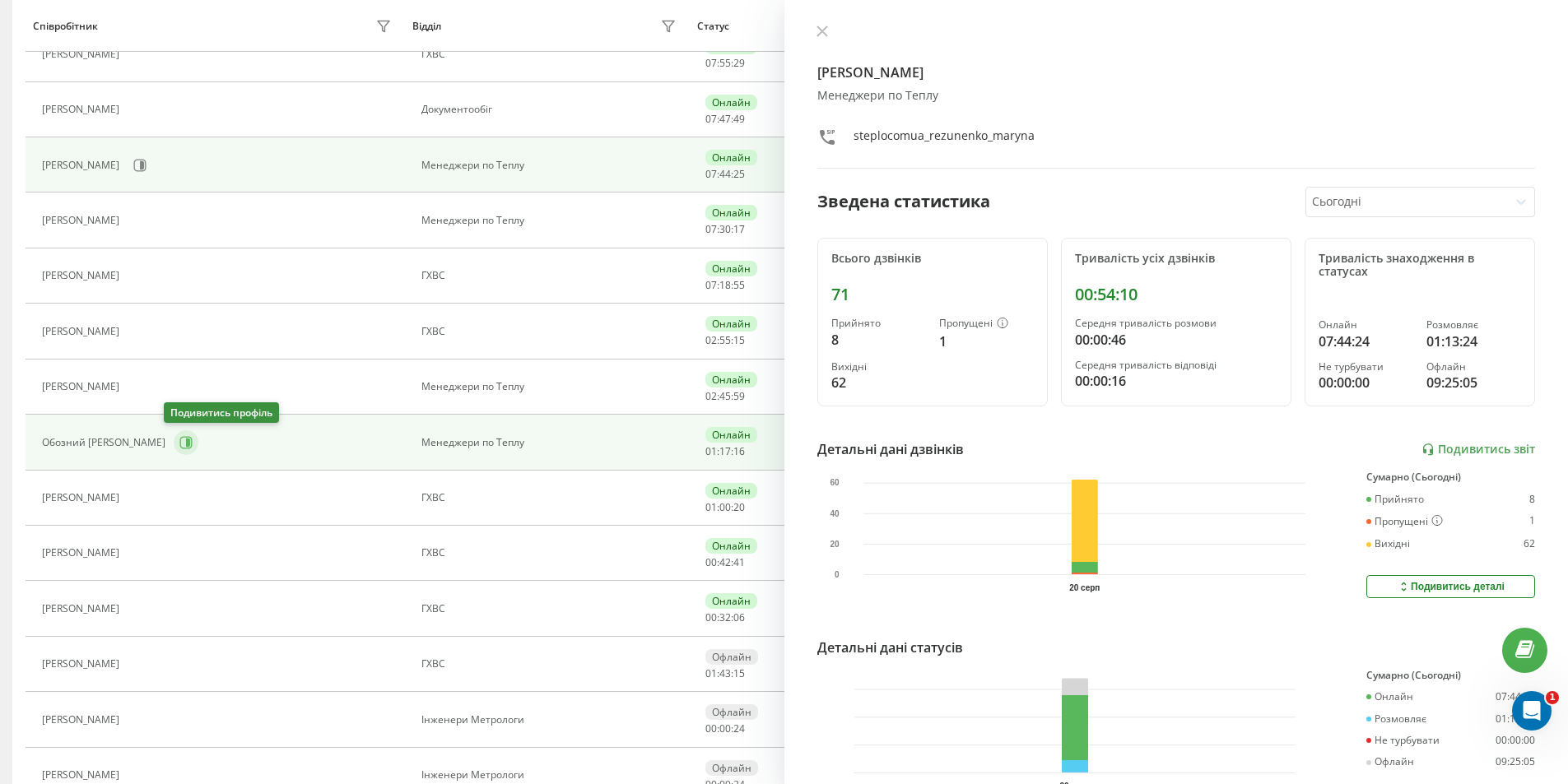
click at [186, 444] on icon at bounding box center [188, 442] width 4 height 8
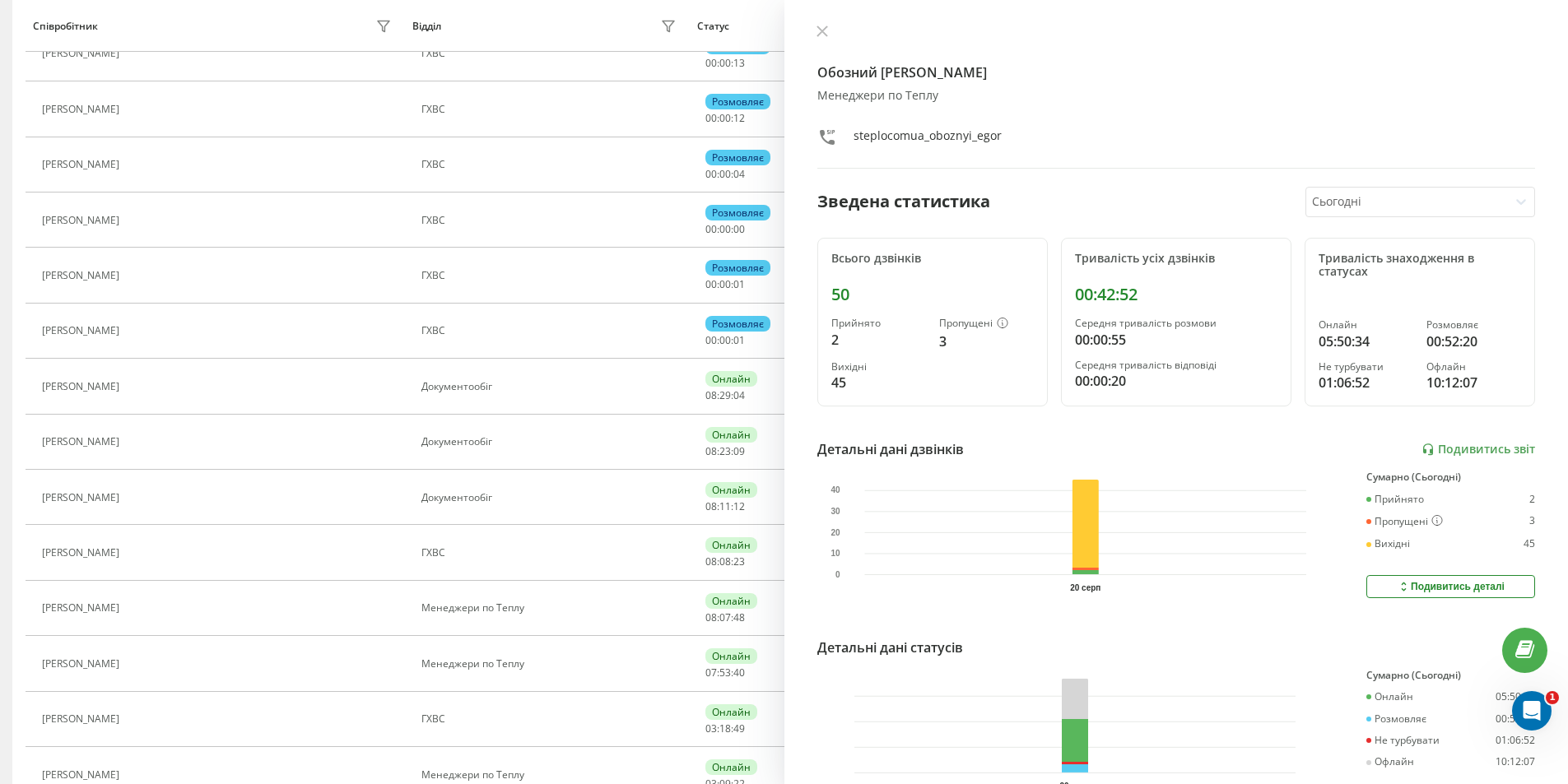
scroll to position [290, 0]
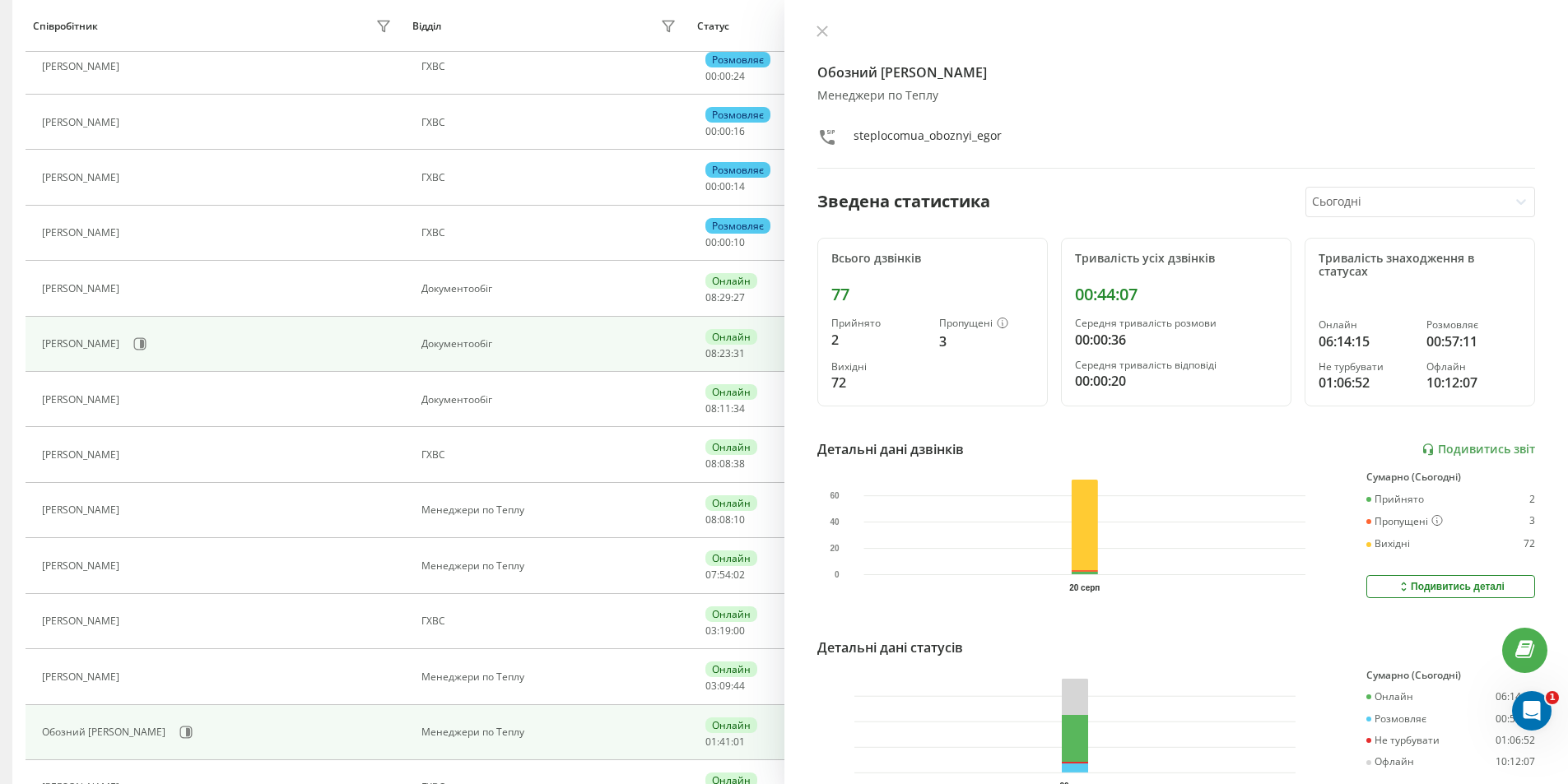
scroll to position [457, 0]
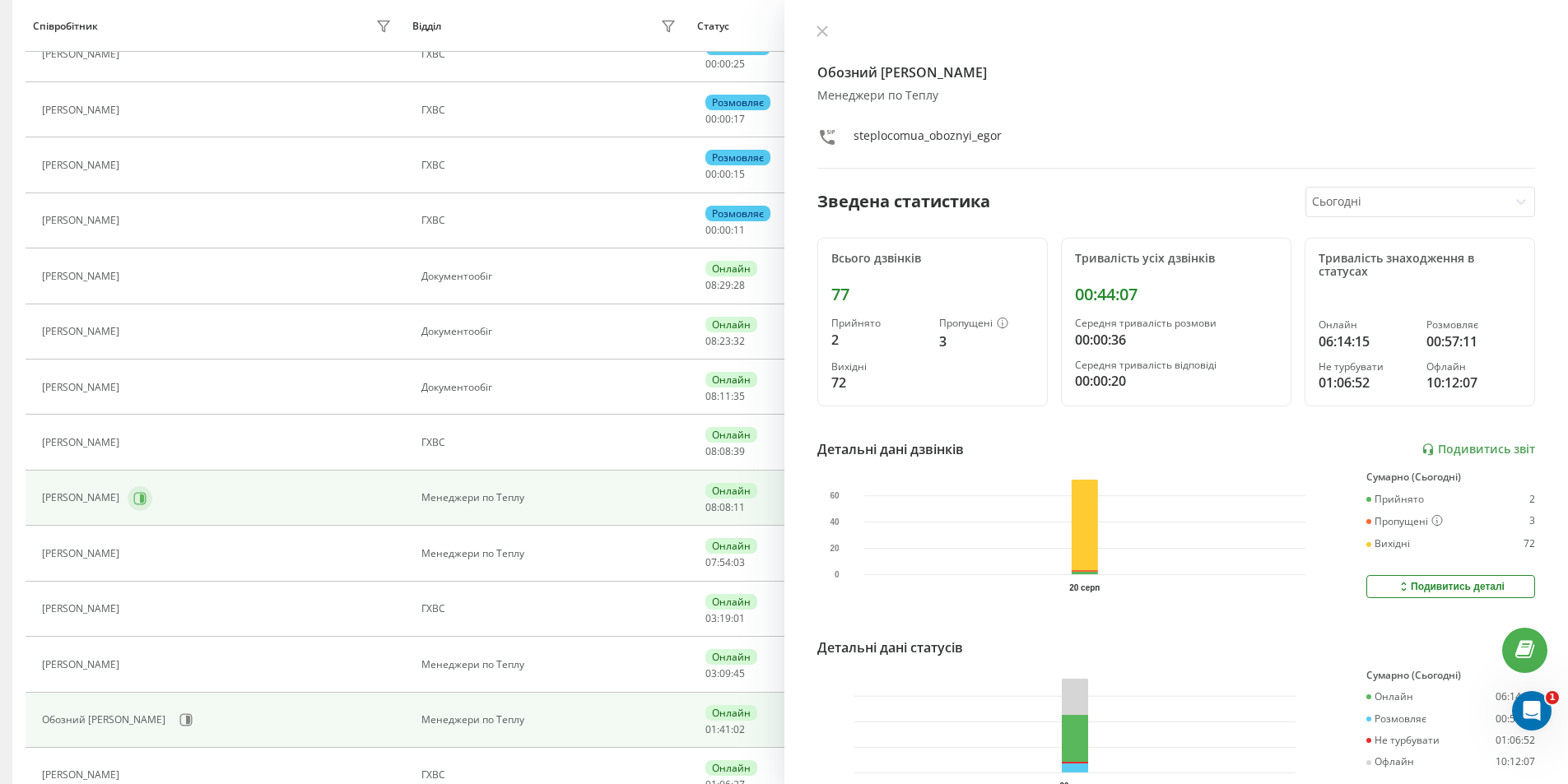
click at [146, 500] on icon at bounding box center [141, 498] width 12 height 12
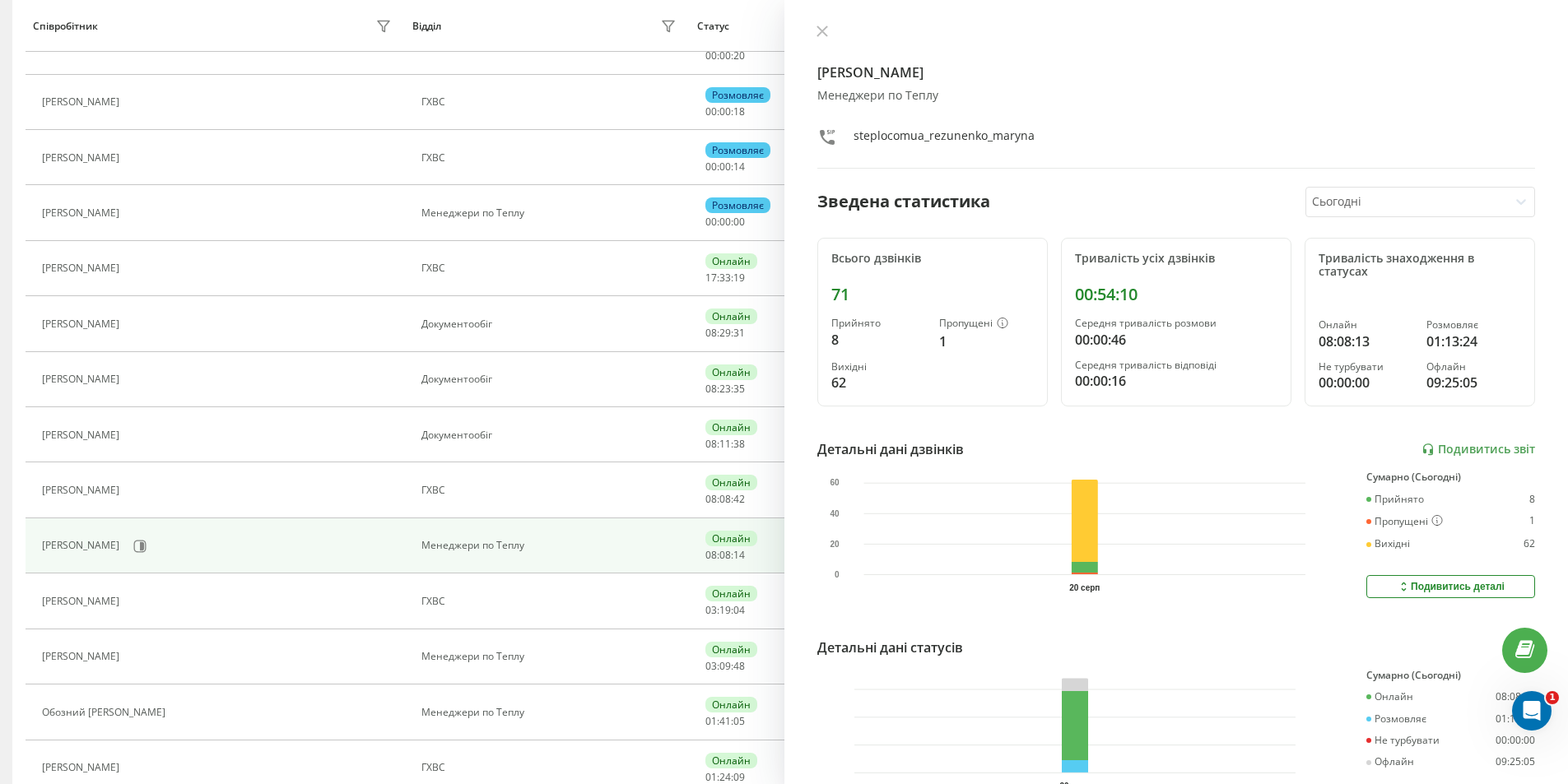
scroll to position [428, 0]
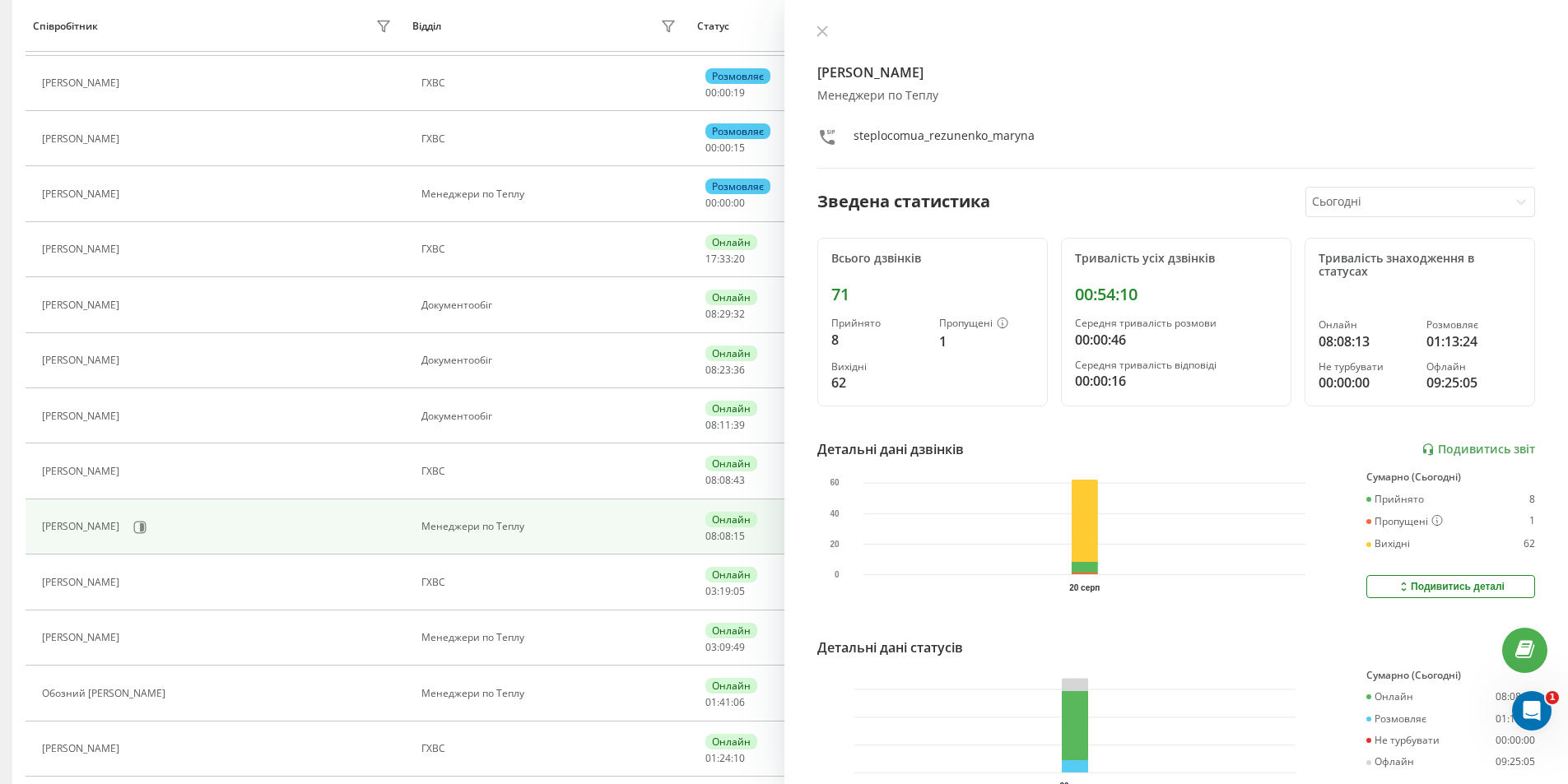
click at [142, 641] on icon at bounding box center [139, 637] width 4 height 8
